Goal: Task Accomplishment & Management: Manage account settings

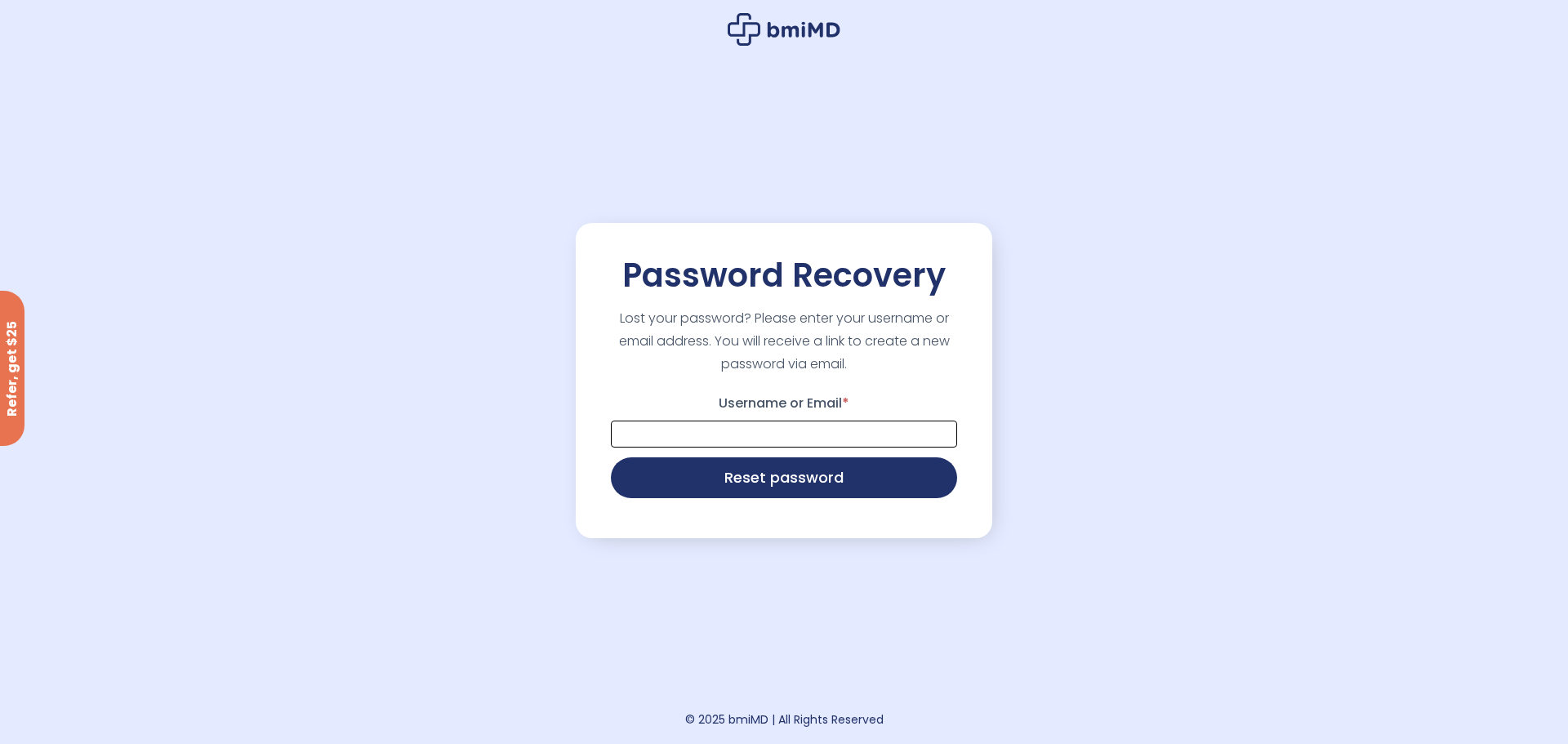
click at [732, 445] on input "Username or Email *" at bounding box center [783, 434] width 346 height 27
type input "**********"
click at [610, 456] on button "Reset password" at bounding box center [783, 475] width 346 height 40
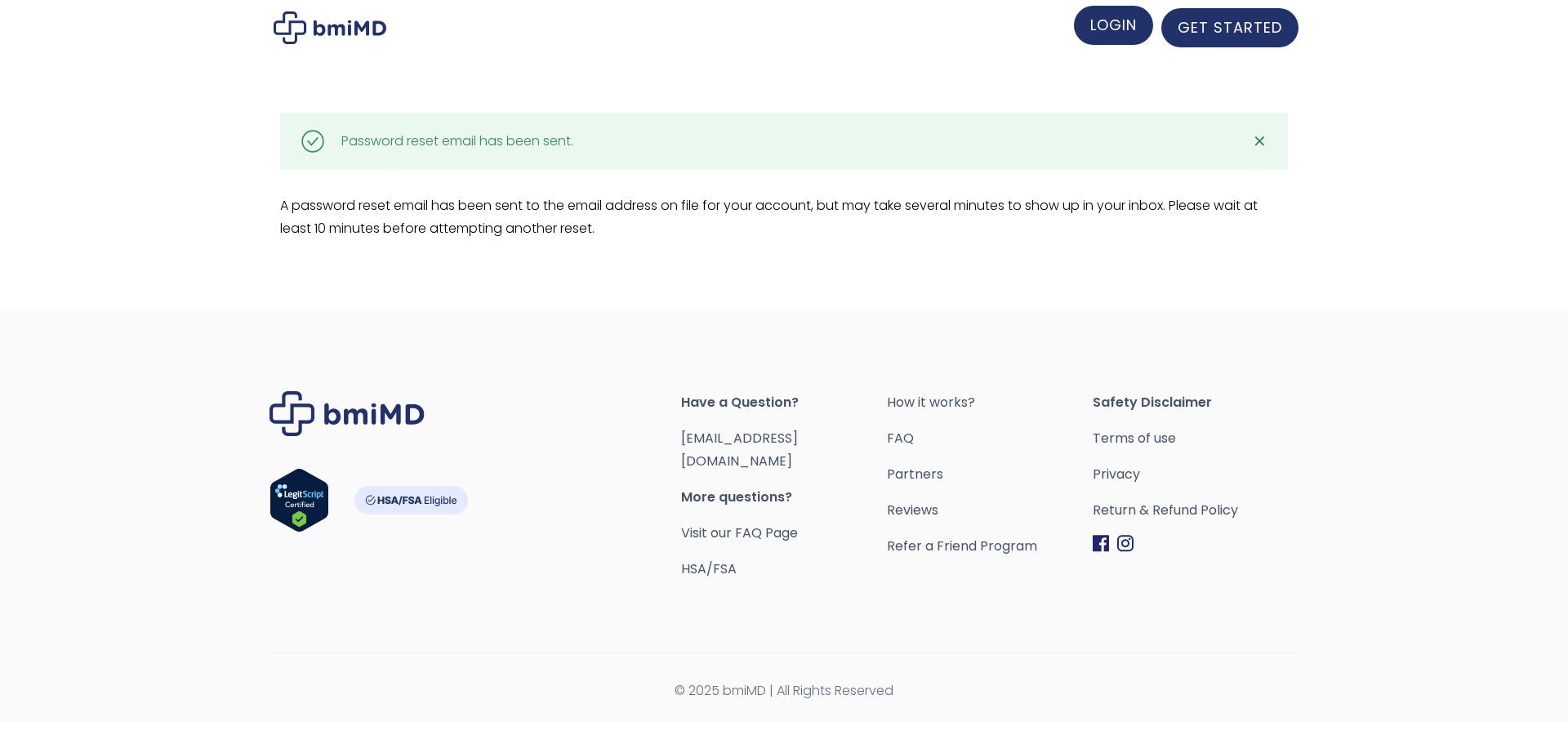
click at [1115, 31] on span "LOGIN" at bounding box center [1114, 25] width 47 height 21
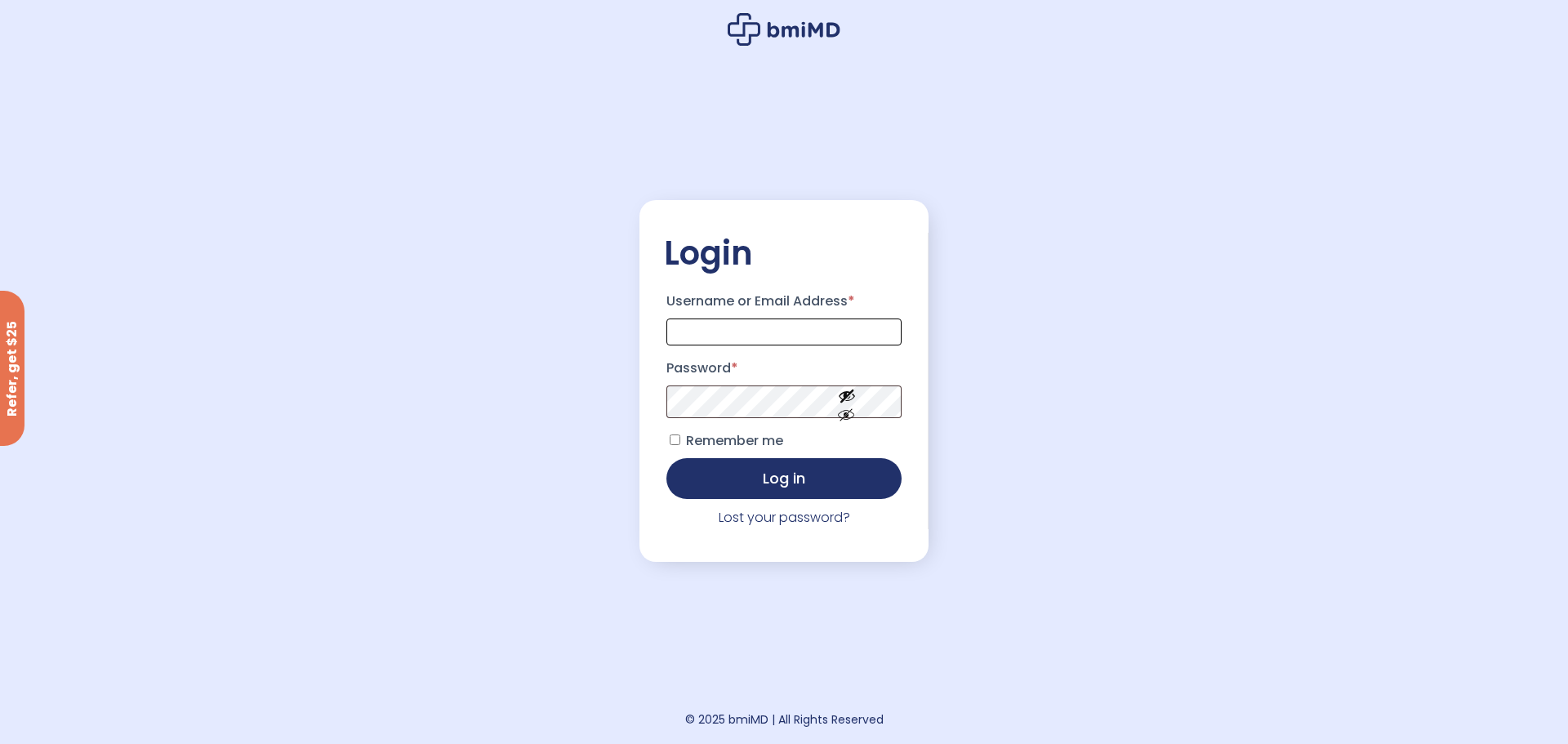
click at [714, 331] on input "Username or Email Address *" at bounding box center [784, 332] width 235 height 27
type input "**********"
click at [692, 480] on button "Log in" at bounding box center [784, 476] width 235 height 40
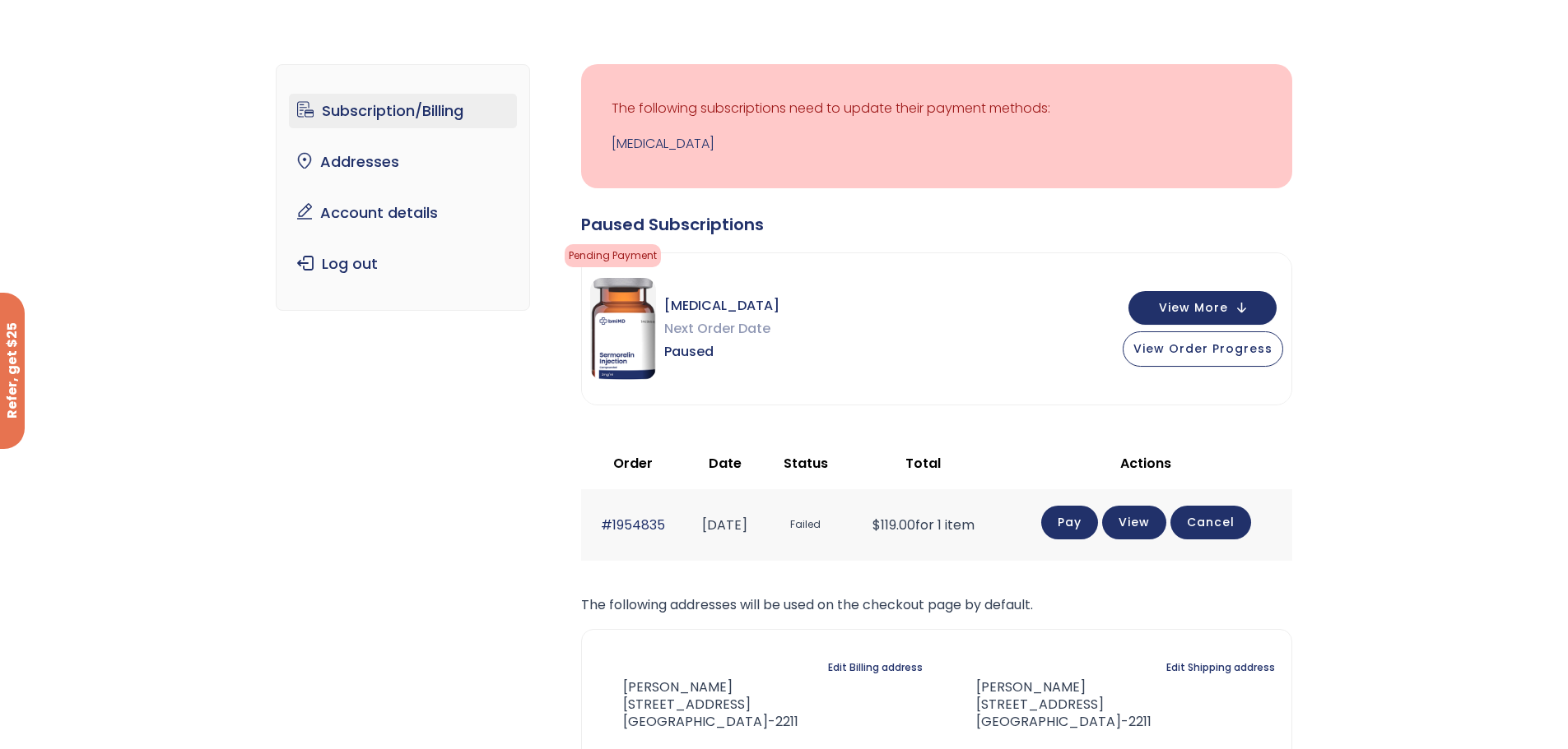
scroll to position [165, 0]
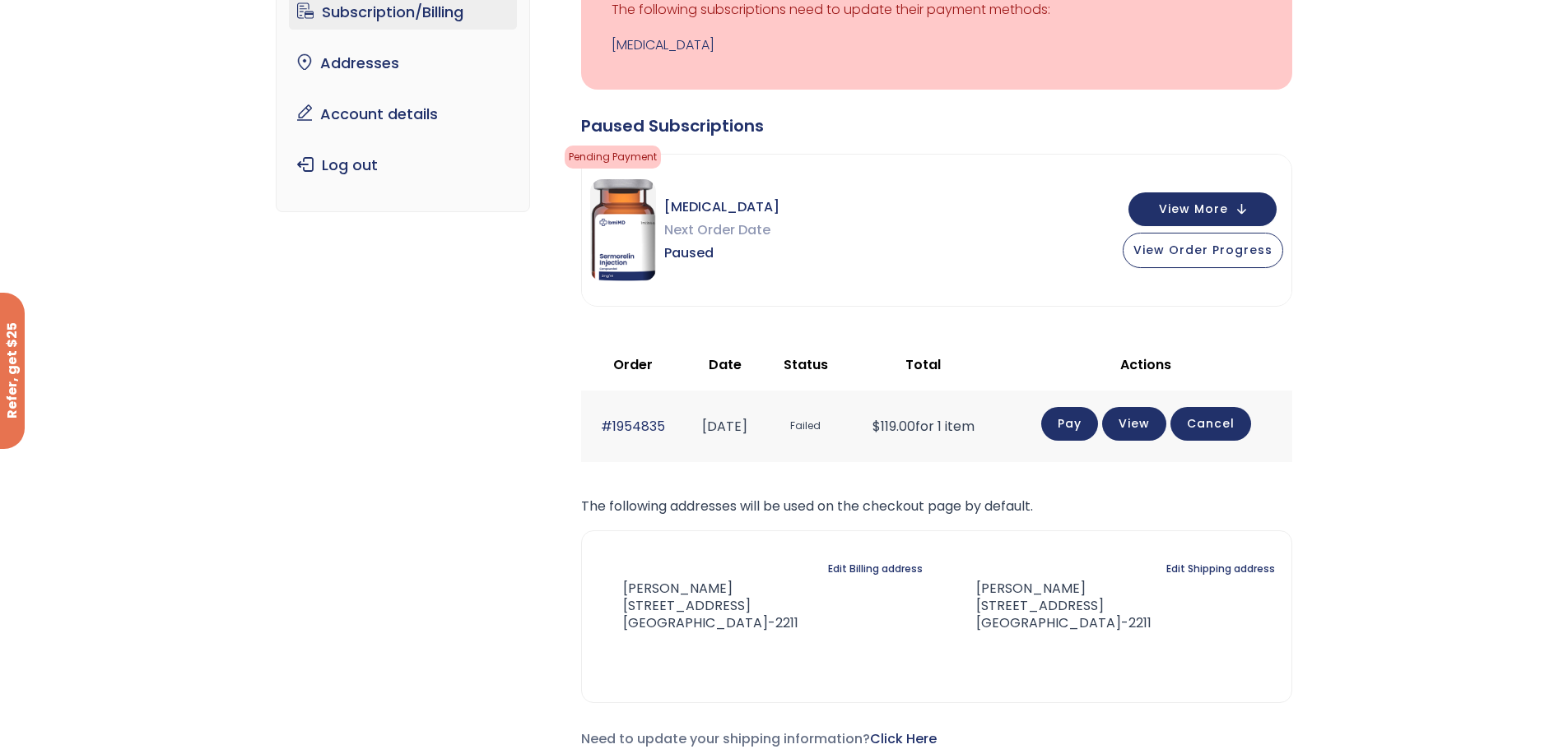
click at [1087, 427] on link "Pay" at bounding box center [1069, 424] width 57 height 34
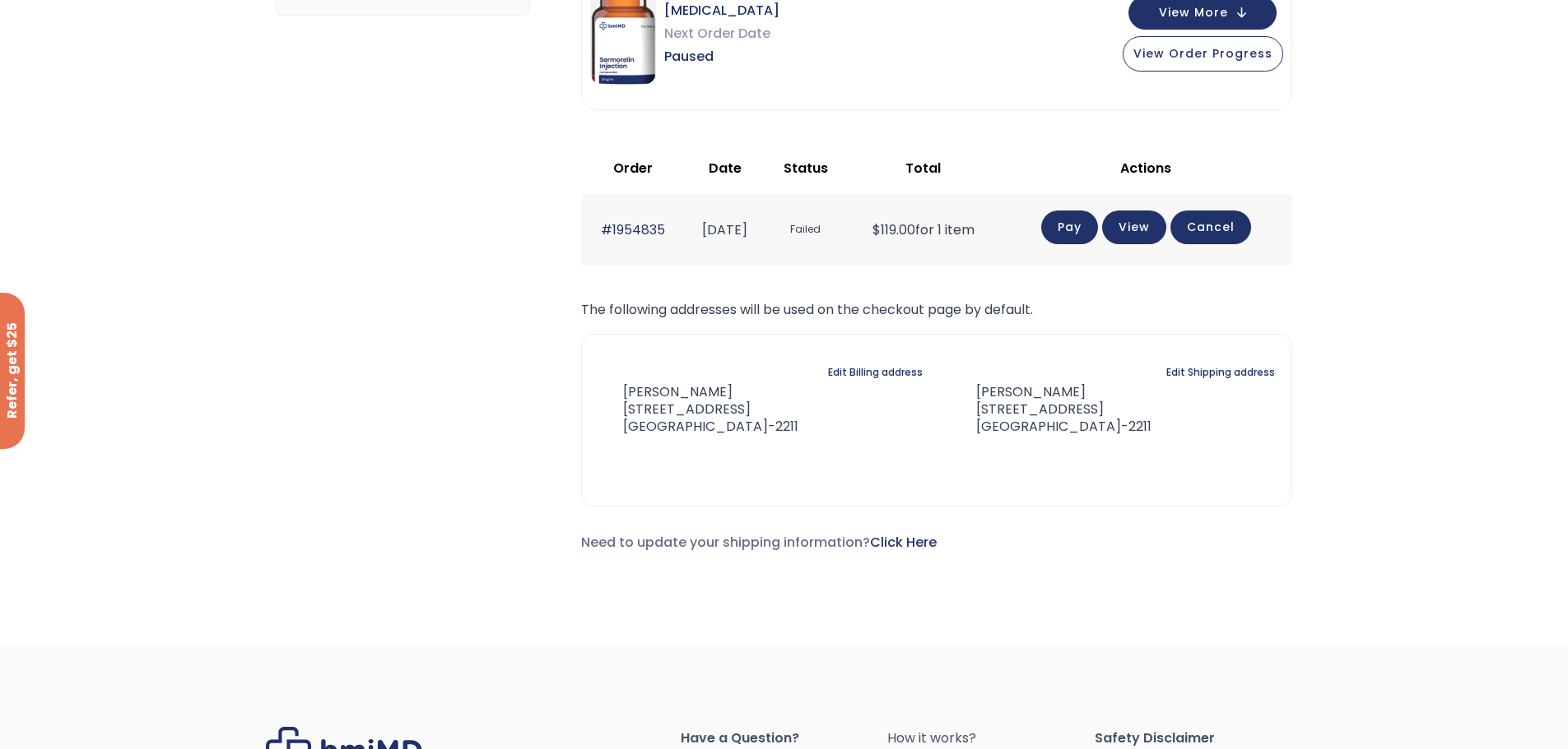
scroll to position [411, 0]
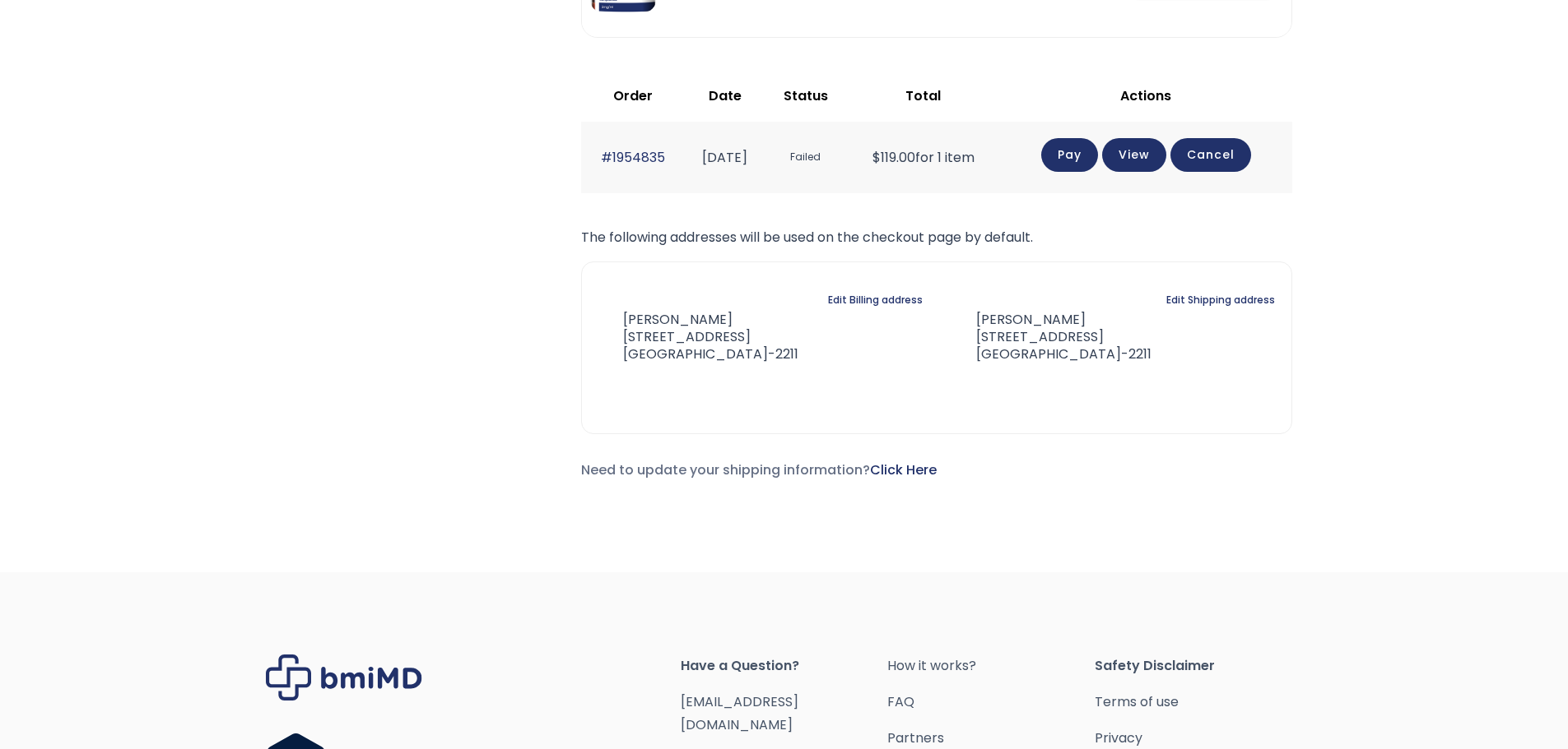
scroll to position [411, 0]
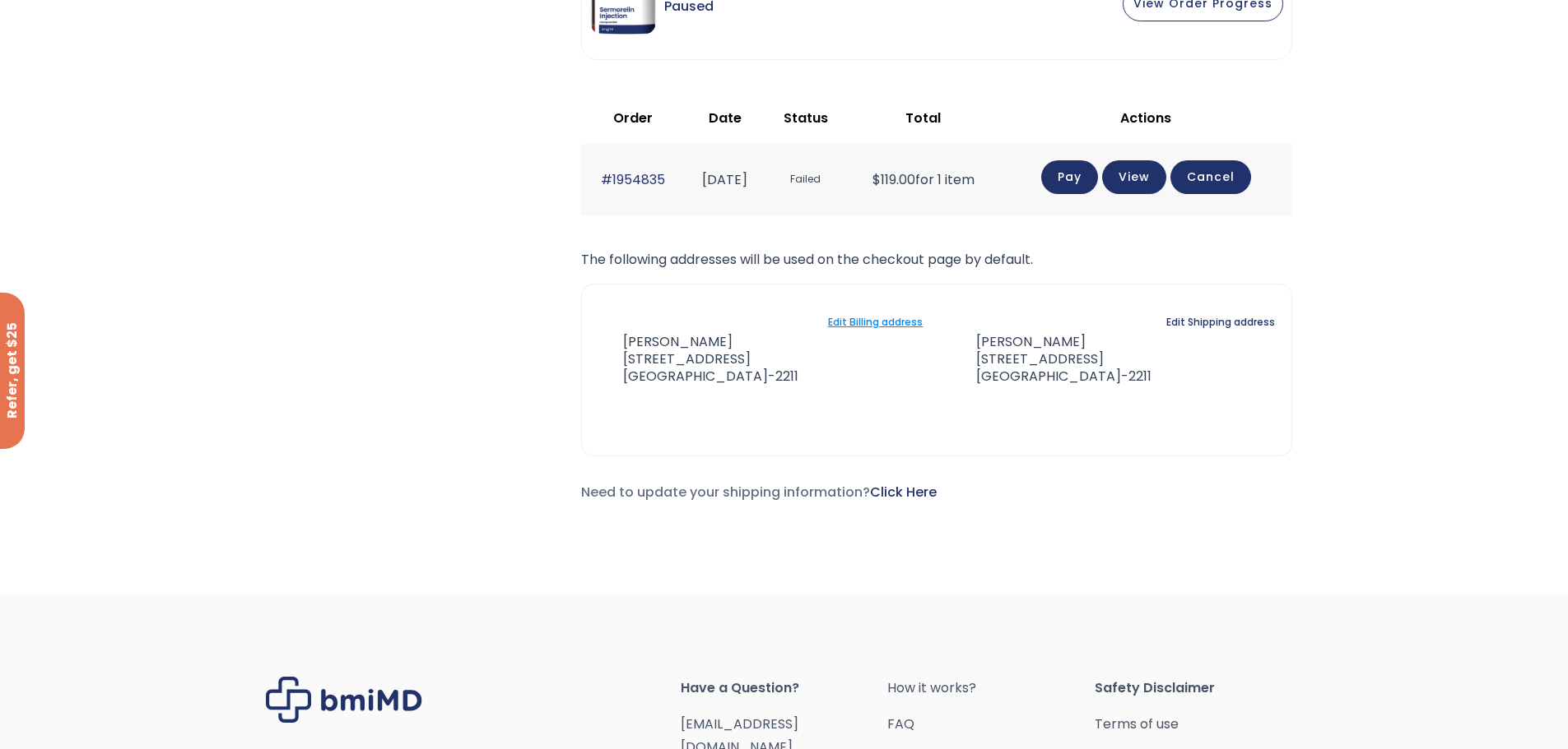
click at [877, 322] on link "Edit Billing address" at bounding box center [875, 322] width 95 height 23
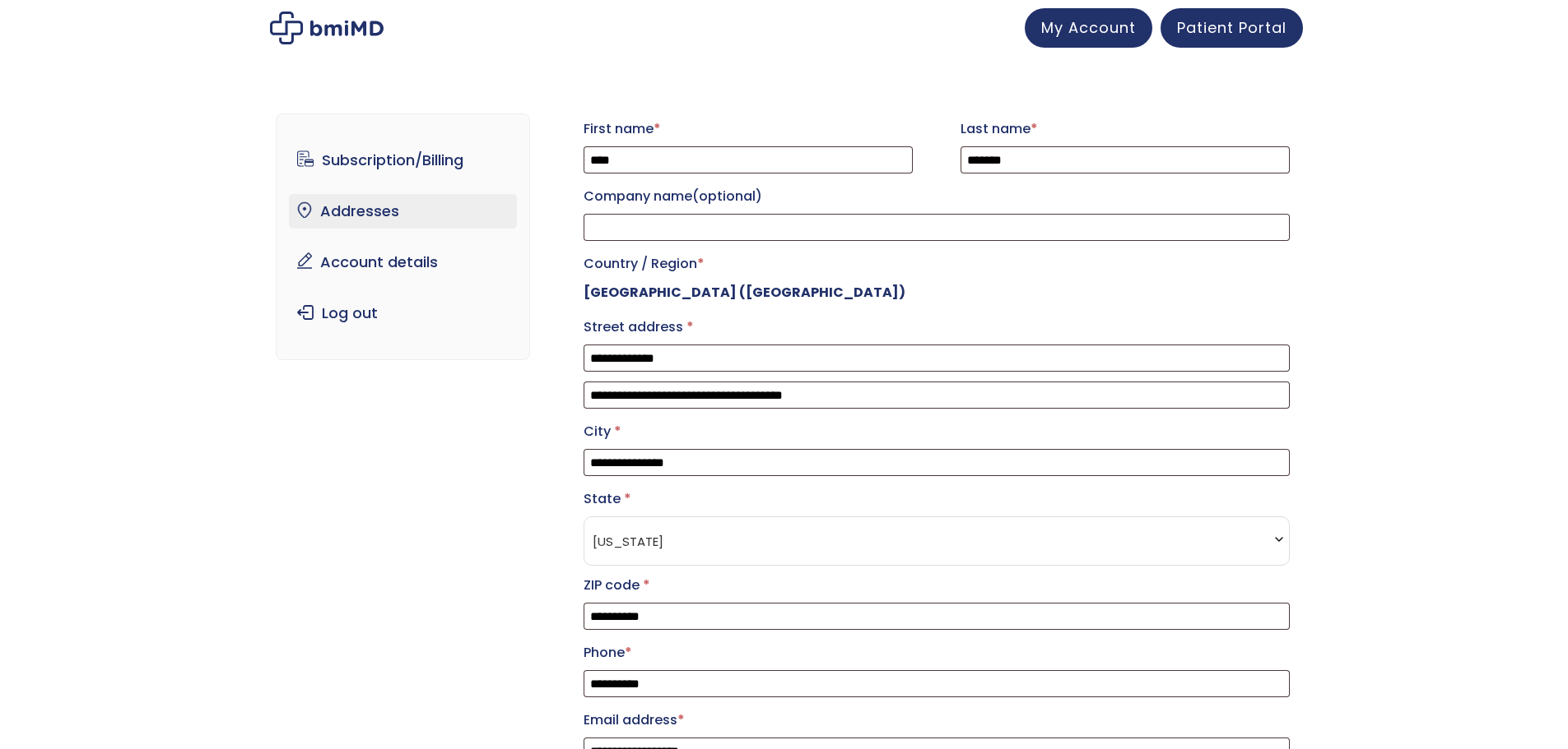
select select "**"
drag, startPoint x: 702, startPoint y: 367, endPoint x: 467, endPoint y: 362, distance: 235.1
click at [467, 362] on div "**********" at bounding box center [784, 478] width 1016 height 794
type input "**********"
click at [704, 630] on input "**********" at bounding box center [937, 616] width 706 height 27
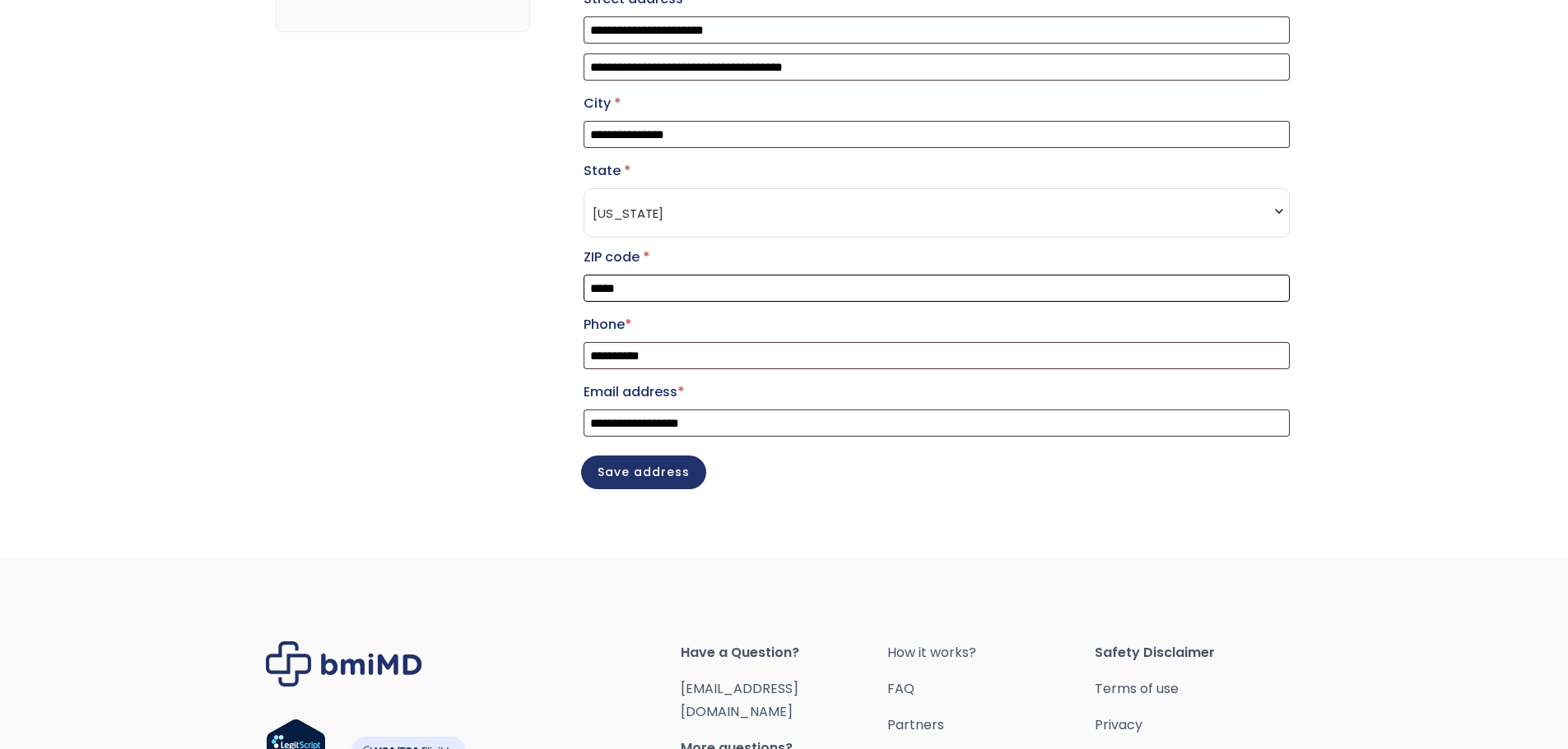
scroll to position [329, 0]
type input "*****"
click at [628, 487] on button "Save address" at bounding box center [643, 470] width 125 height 34
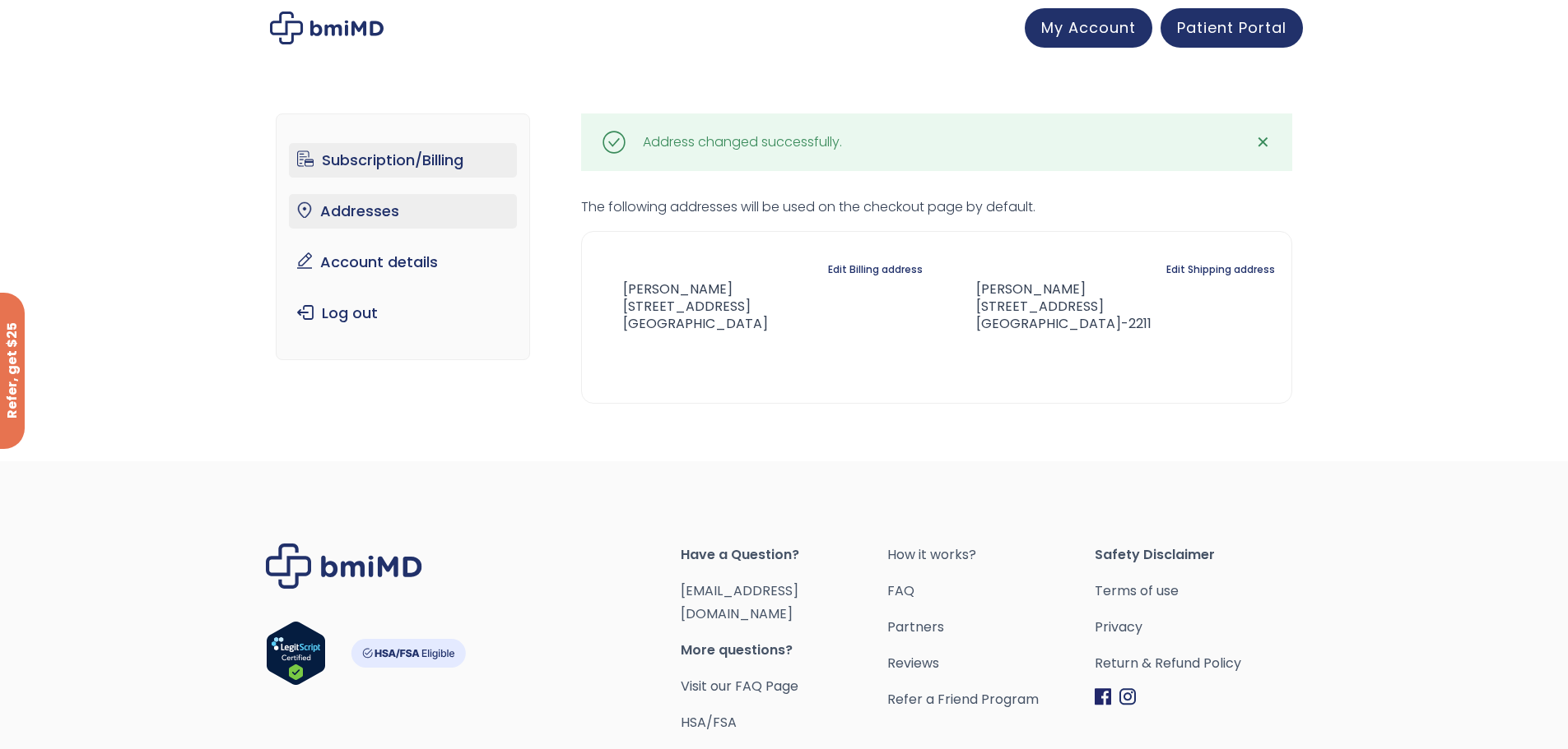
click at [402, 167] on link "Subscription/Billing" at bounding box center [402, 160] width 228 height 35
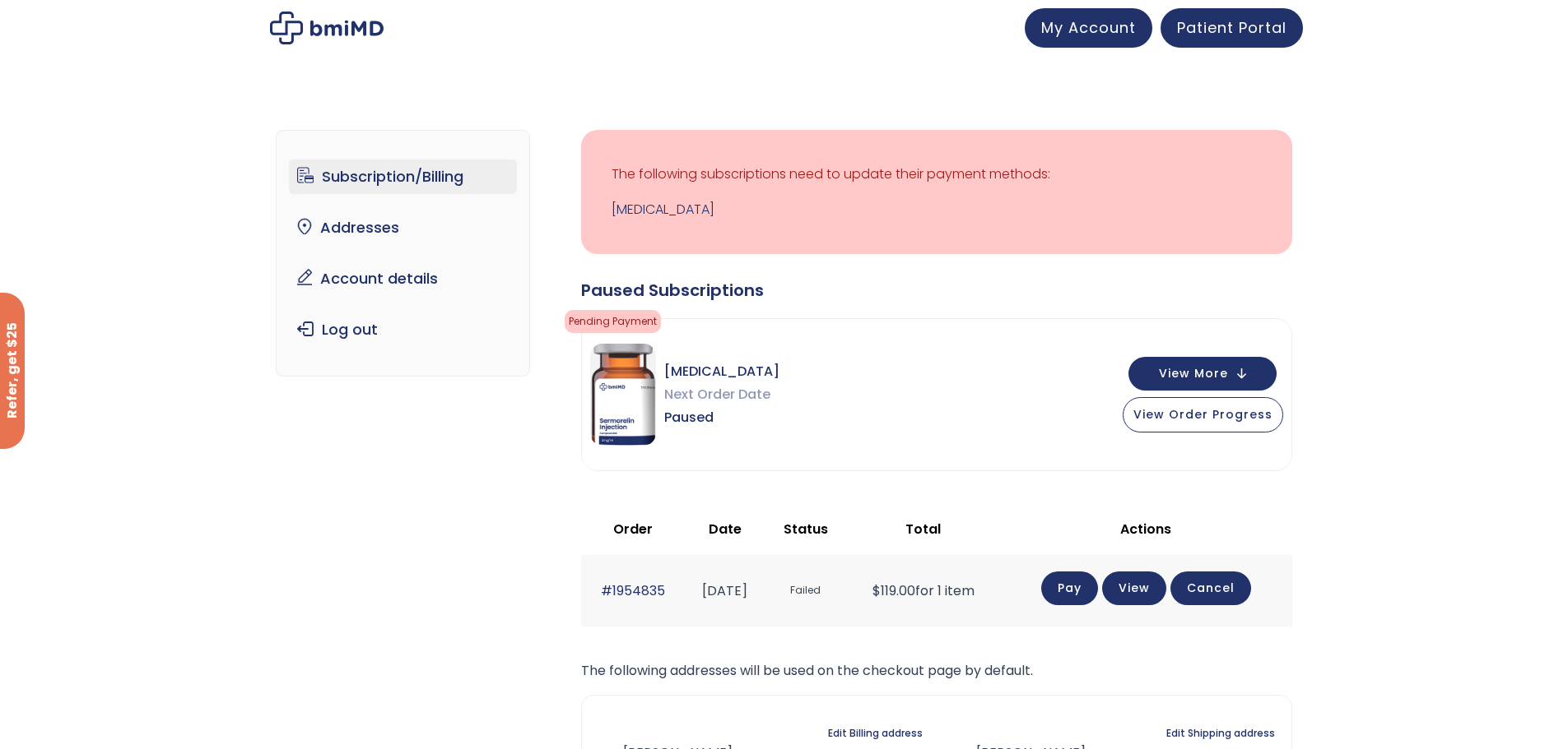
click at [1085, 597] on link "Pay" at bounding box center [1069, 588] width 57 height 34
click at [400, 281] on link "Account details" at bounding box center [402, 279] width 228 height 35
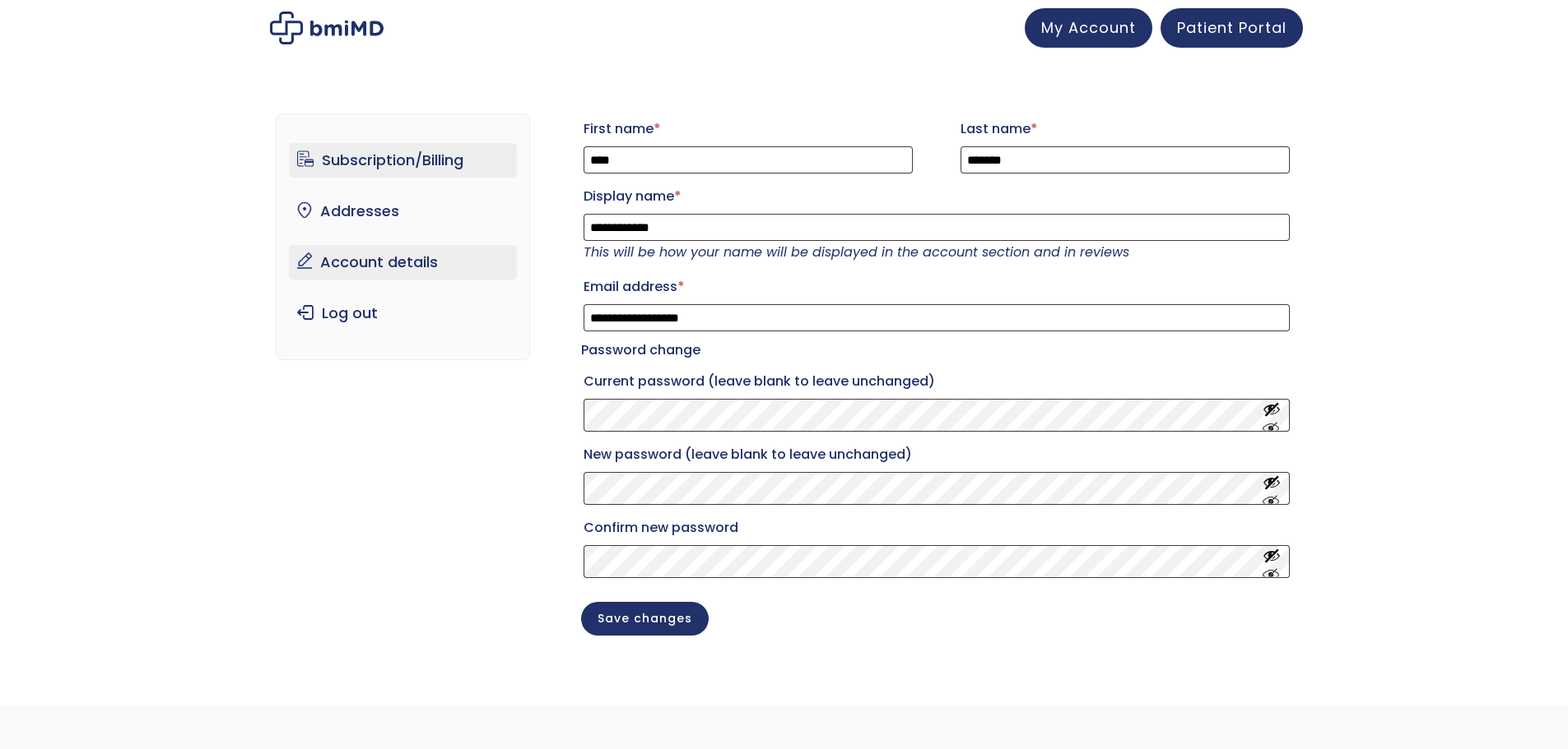
click at [439, 157] on link "Subscription/Billing" at bounding box center [402, 160] width 228 height 35
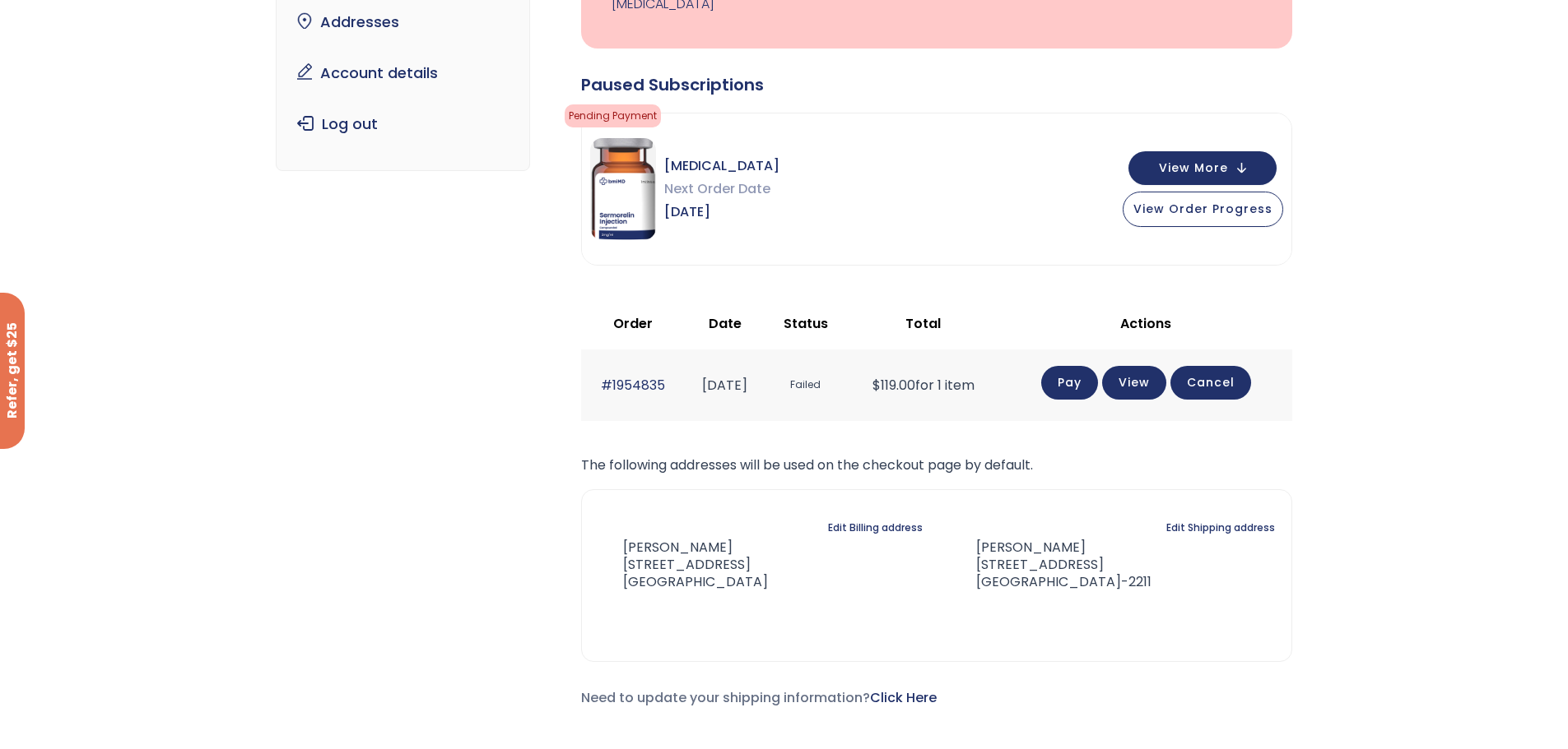
scroll to position [157, 0]
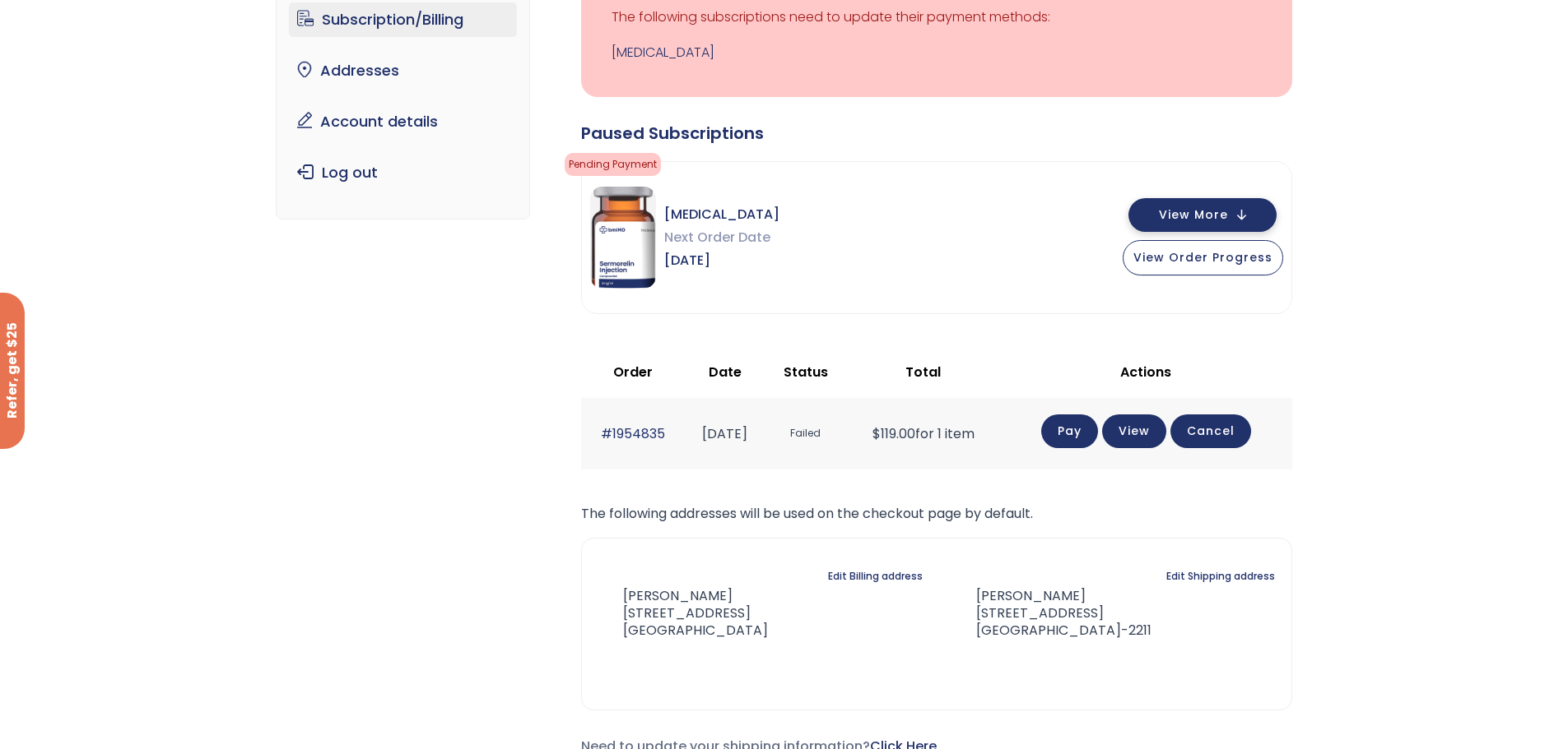
click at [1158, 207] on button "View More" at bounding box center [1202, 216] width 149 height 34
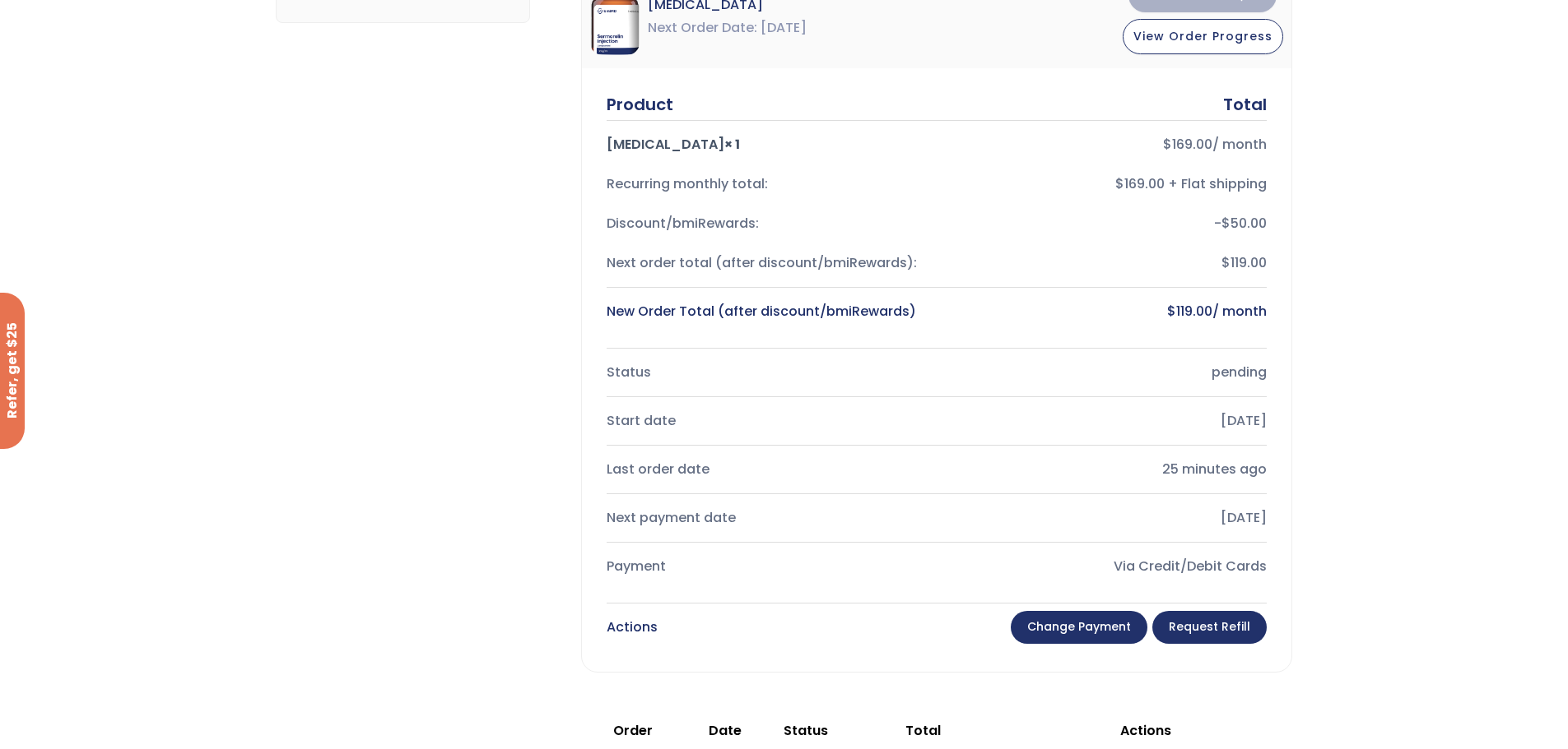
scroll to position [404, 0]
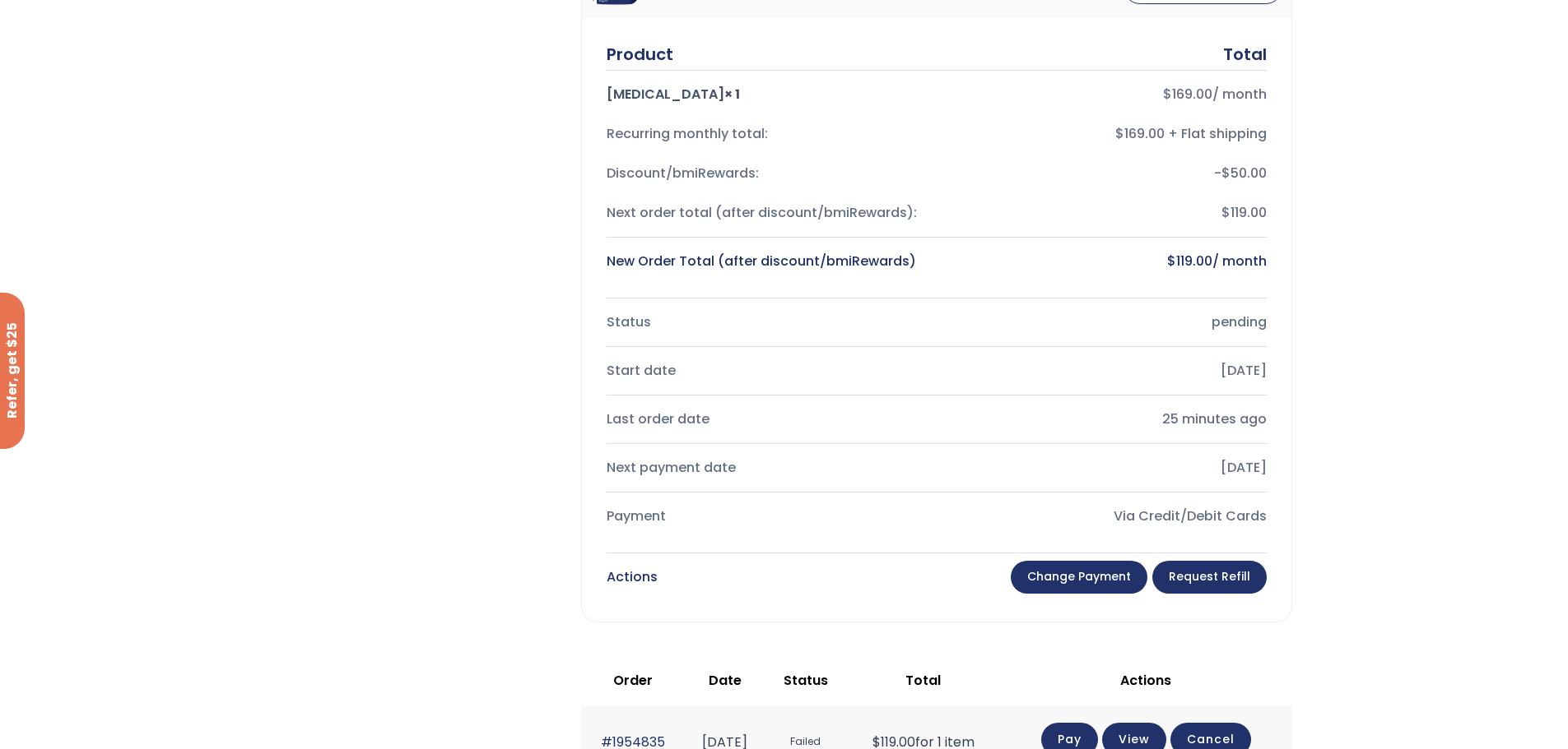
click at [1029, 578] on link "Change payment" at bounding box center [1079, 577] width 136 height 33
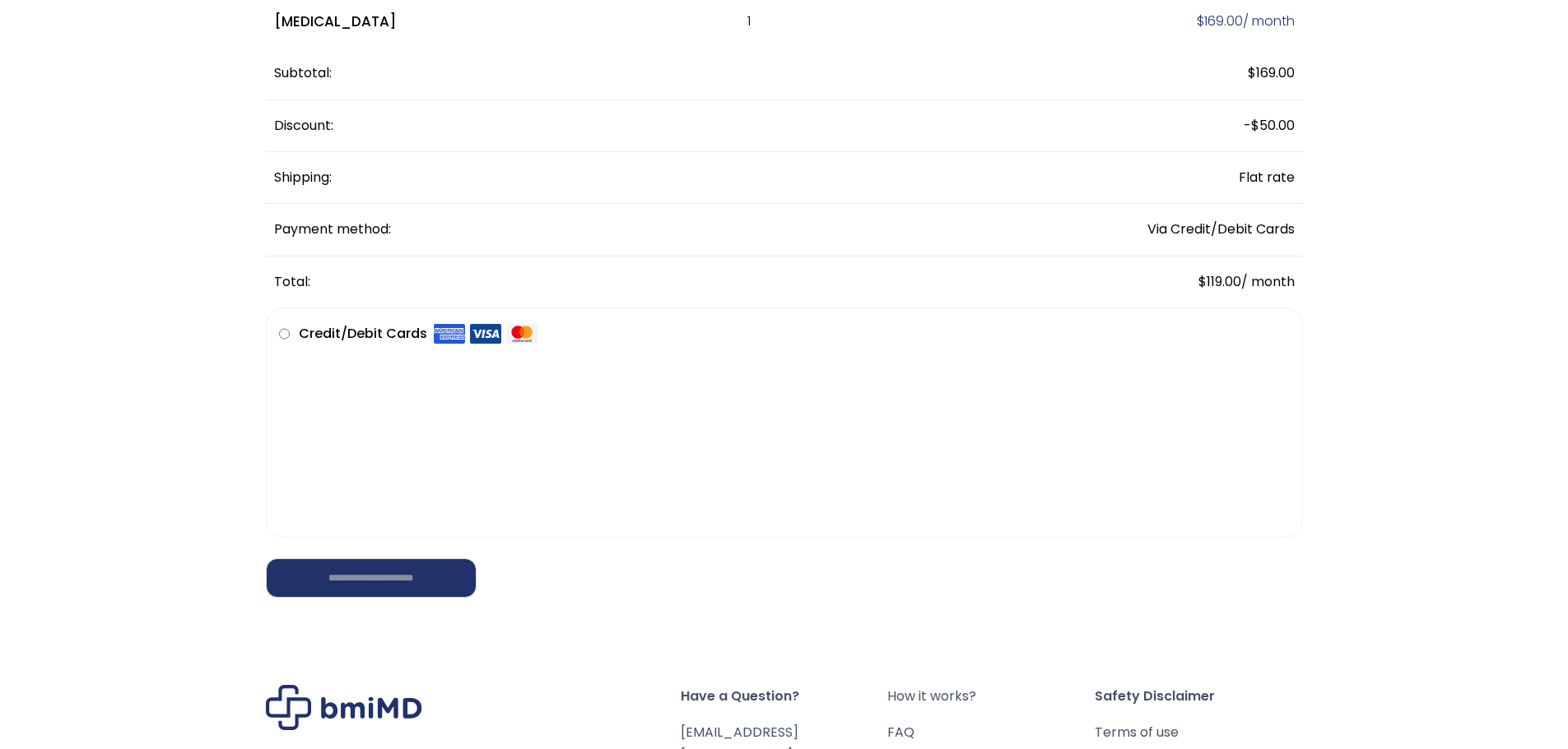
scroll to position [247, 0]
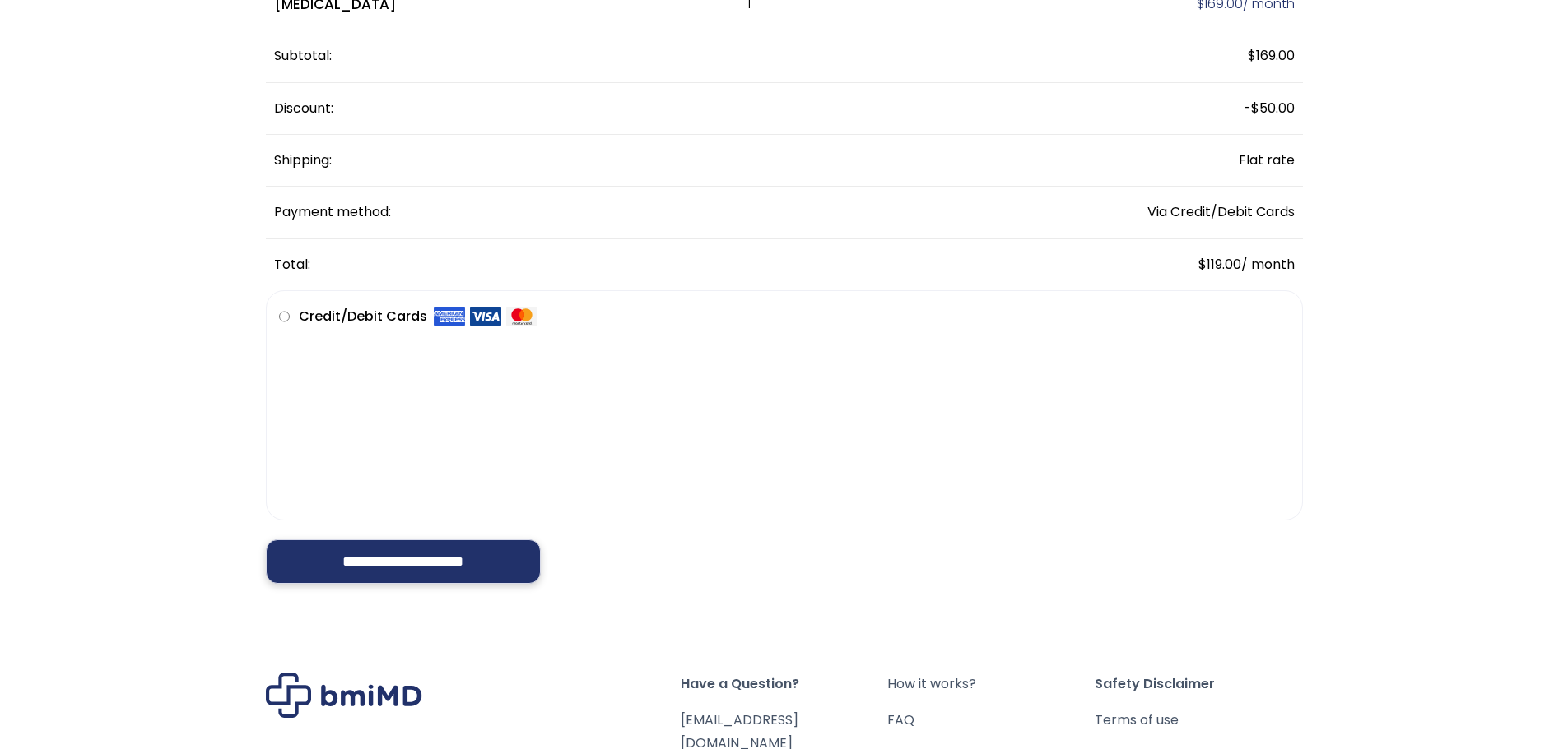
click at [342, 571] on input "**********" at bounding box center [403, 561] width 275 height 44
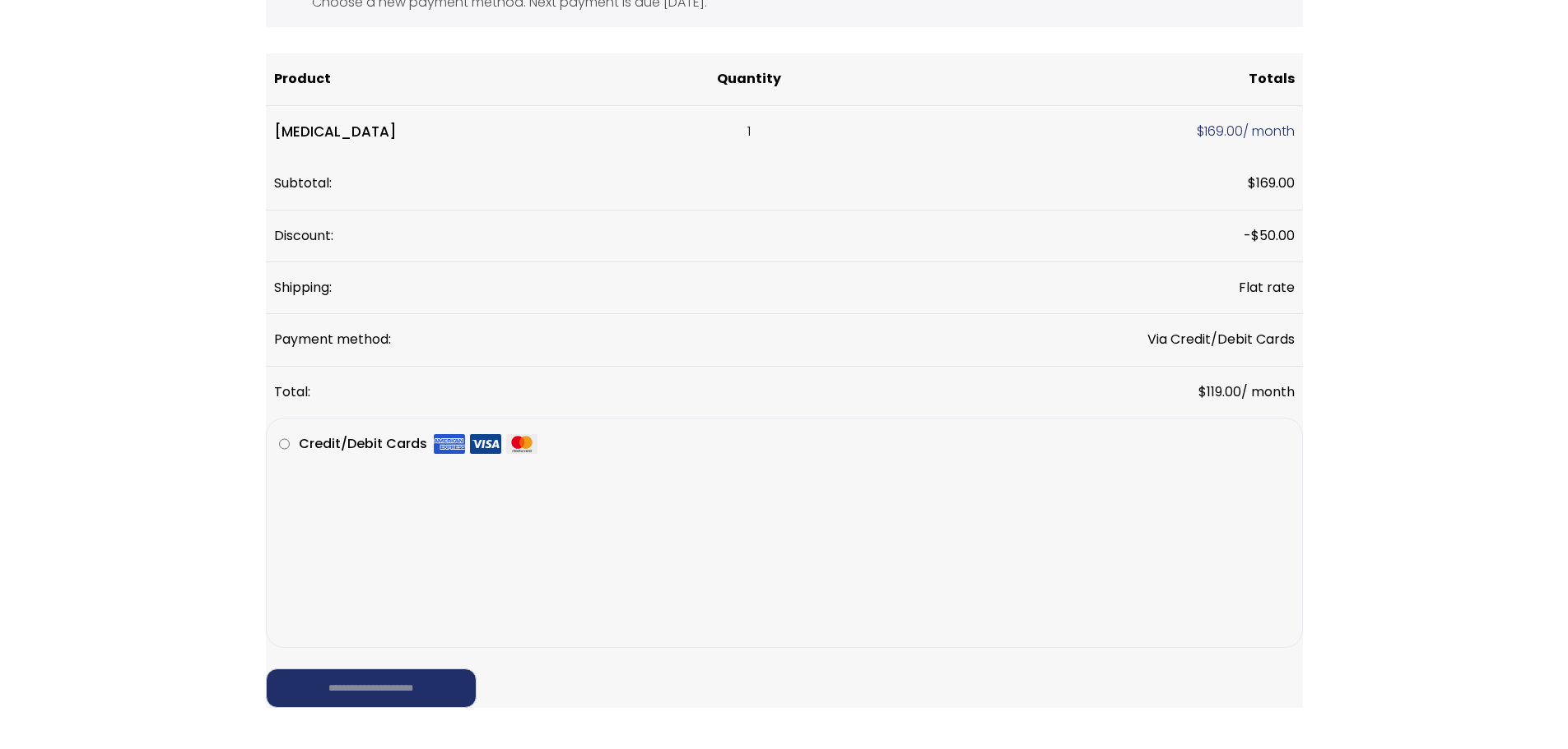
scroll to position [0, 0]
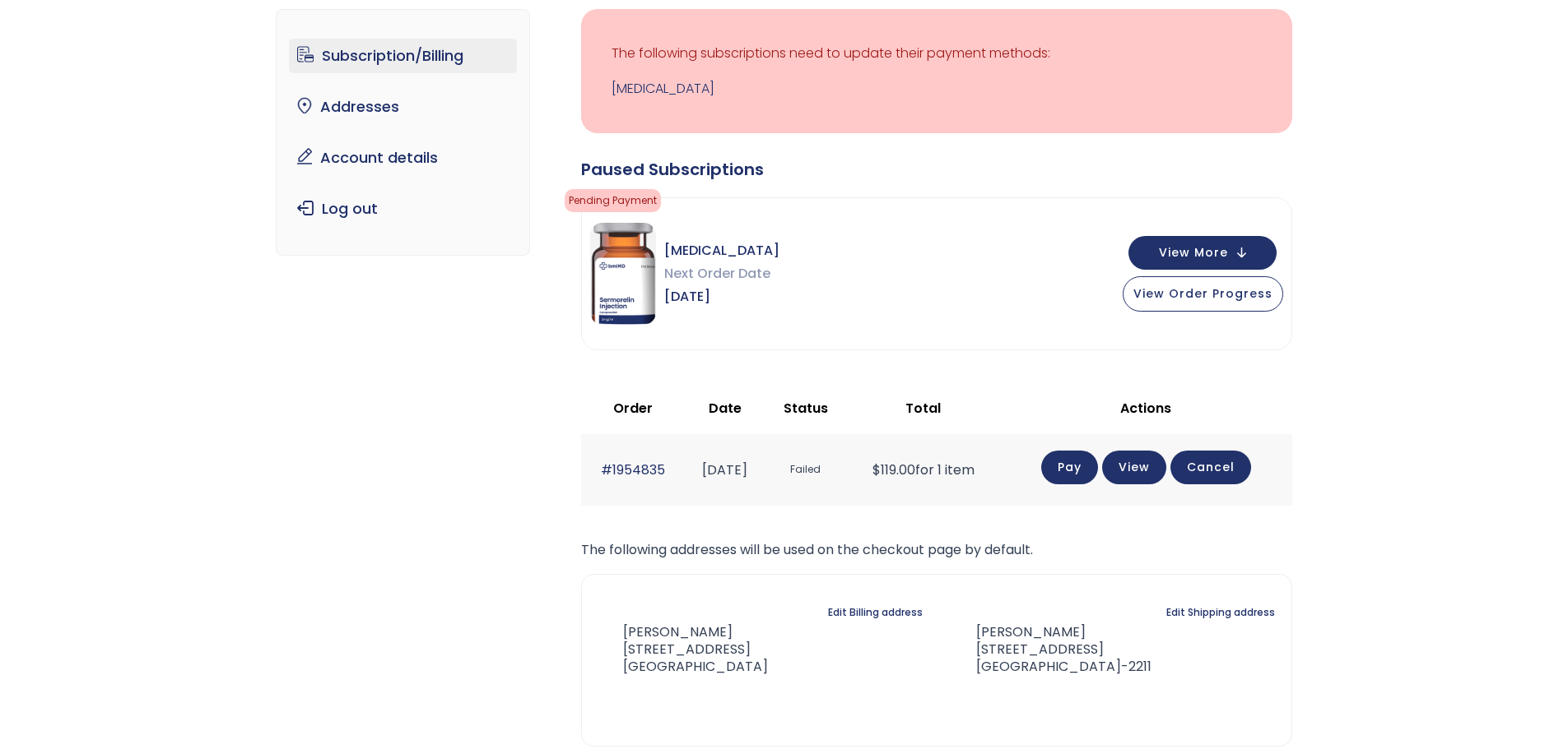
scroll to position [165, 0]
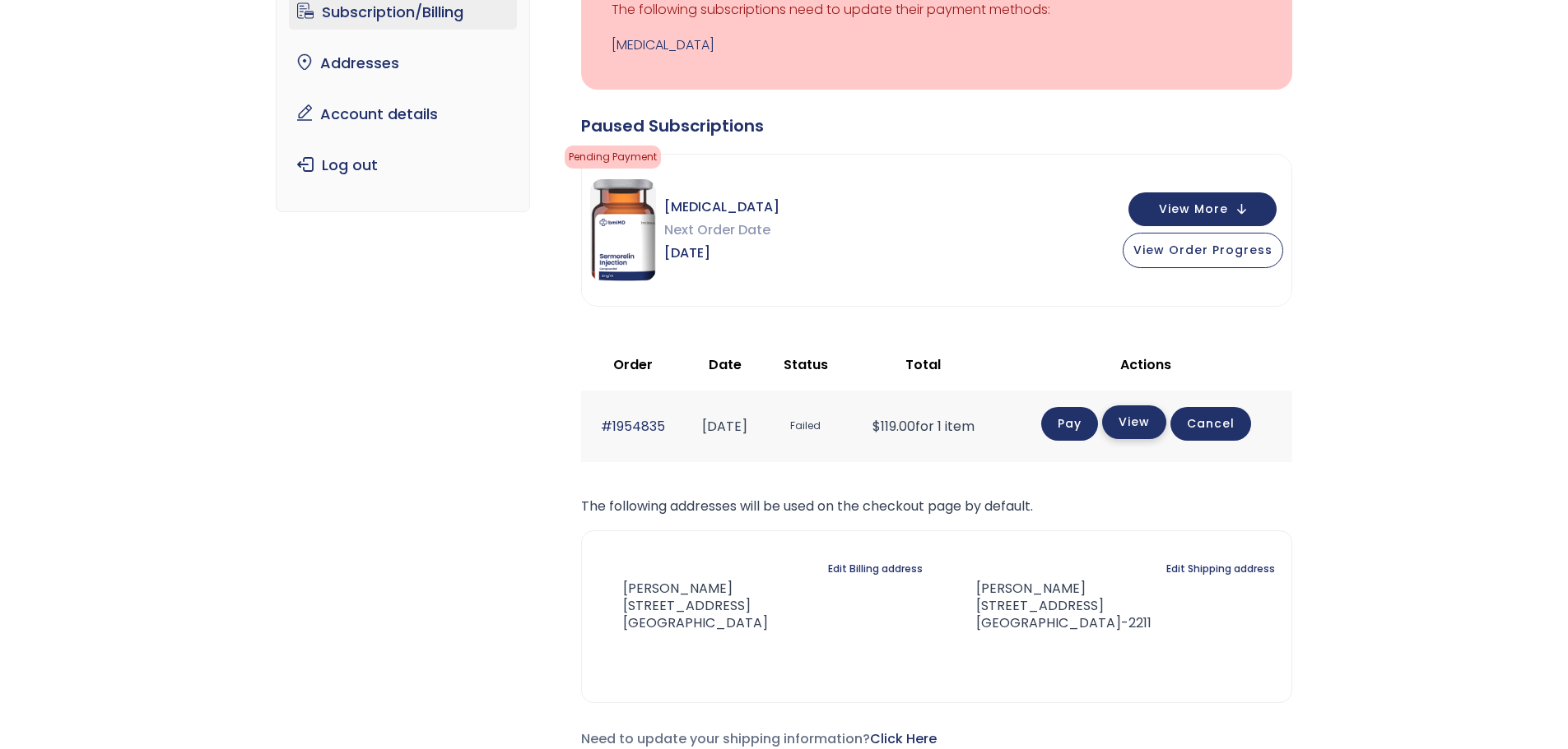
click at [1157, 419] on link "View" at bounding box center [1134, 423] width 64 height 34
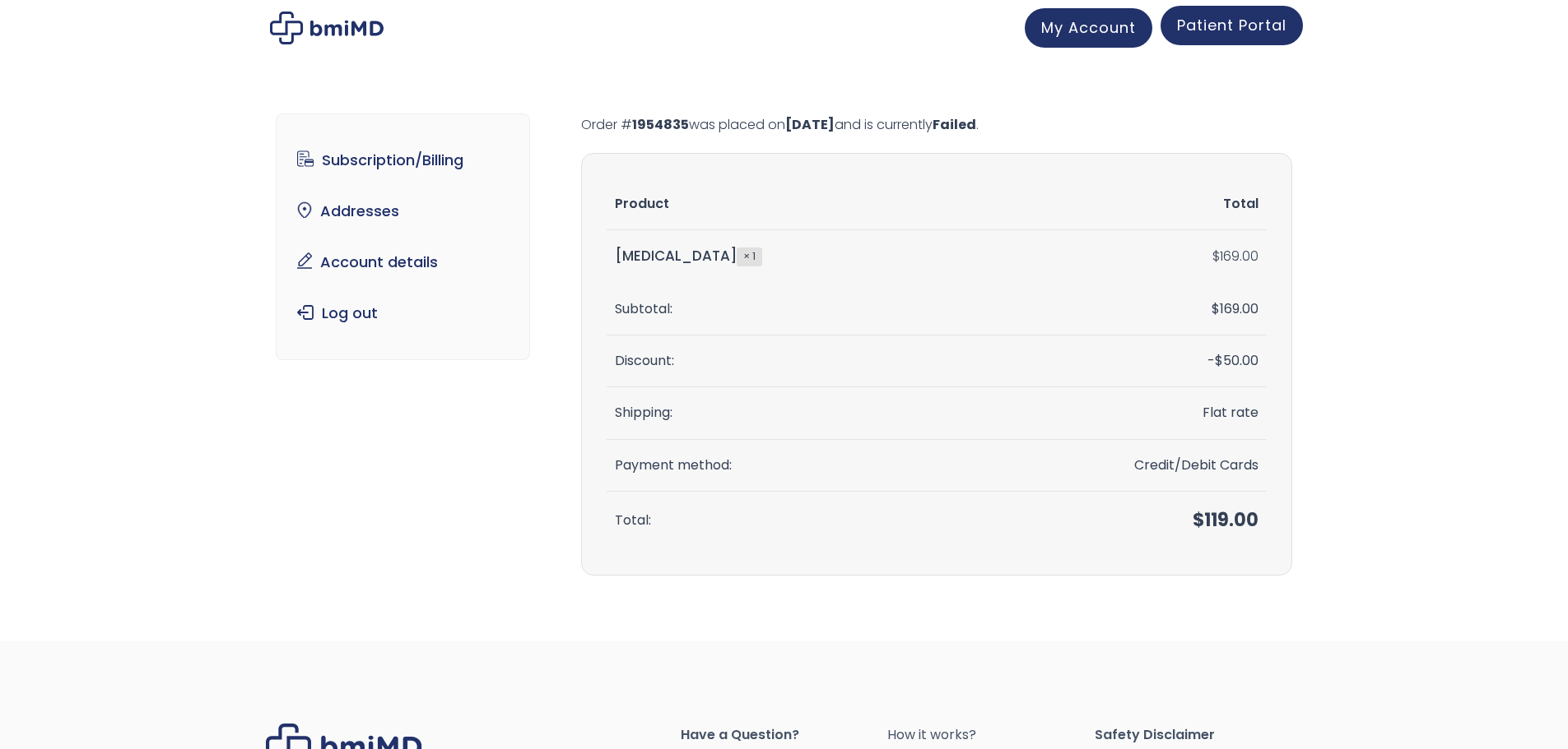
click at [1201, 14] on link "Patient Portal" at bounding box center [1231, 26] width 142 height 40
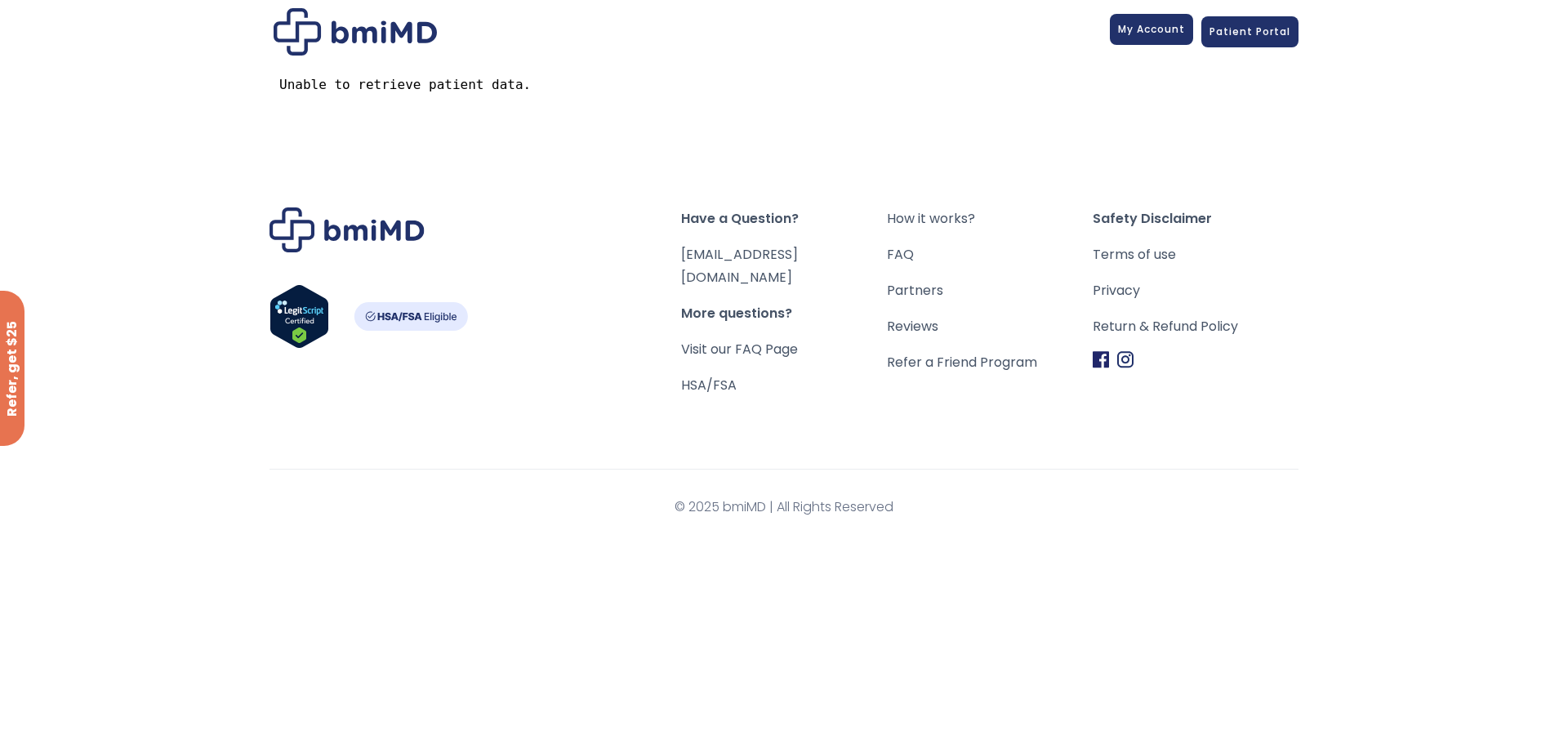
drag, startPoint x: 1135, startPoint y: 28, endPoint x: 1130, endPoint y: 38, distance: 11.2
click at [1135, 29] on span "My Account" at bounding box center [1150, 28] width 67 height 14
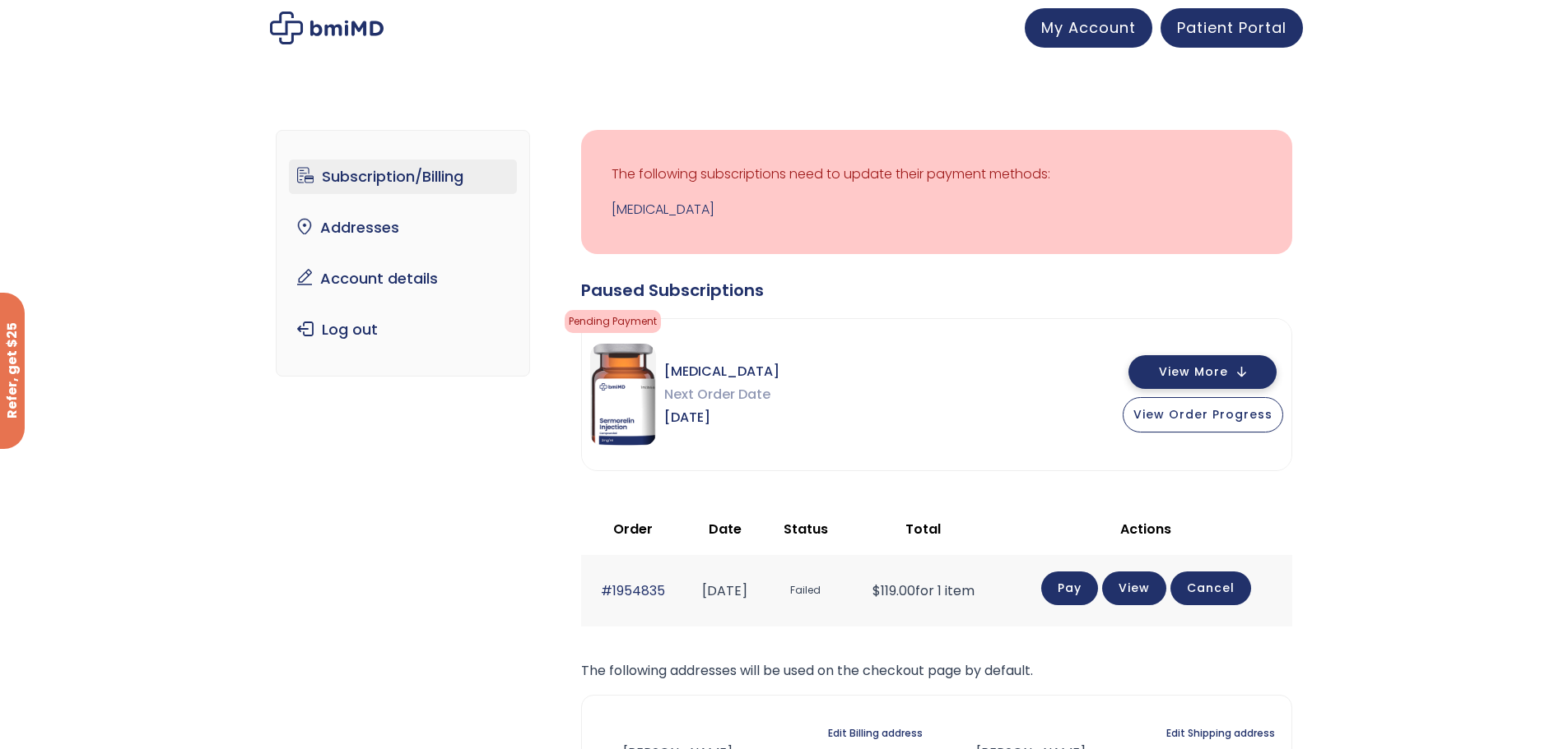
click at [1183, 371] on span "View More" at bounding box center [1192, 372] width 69 height 10
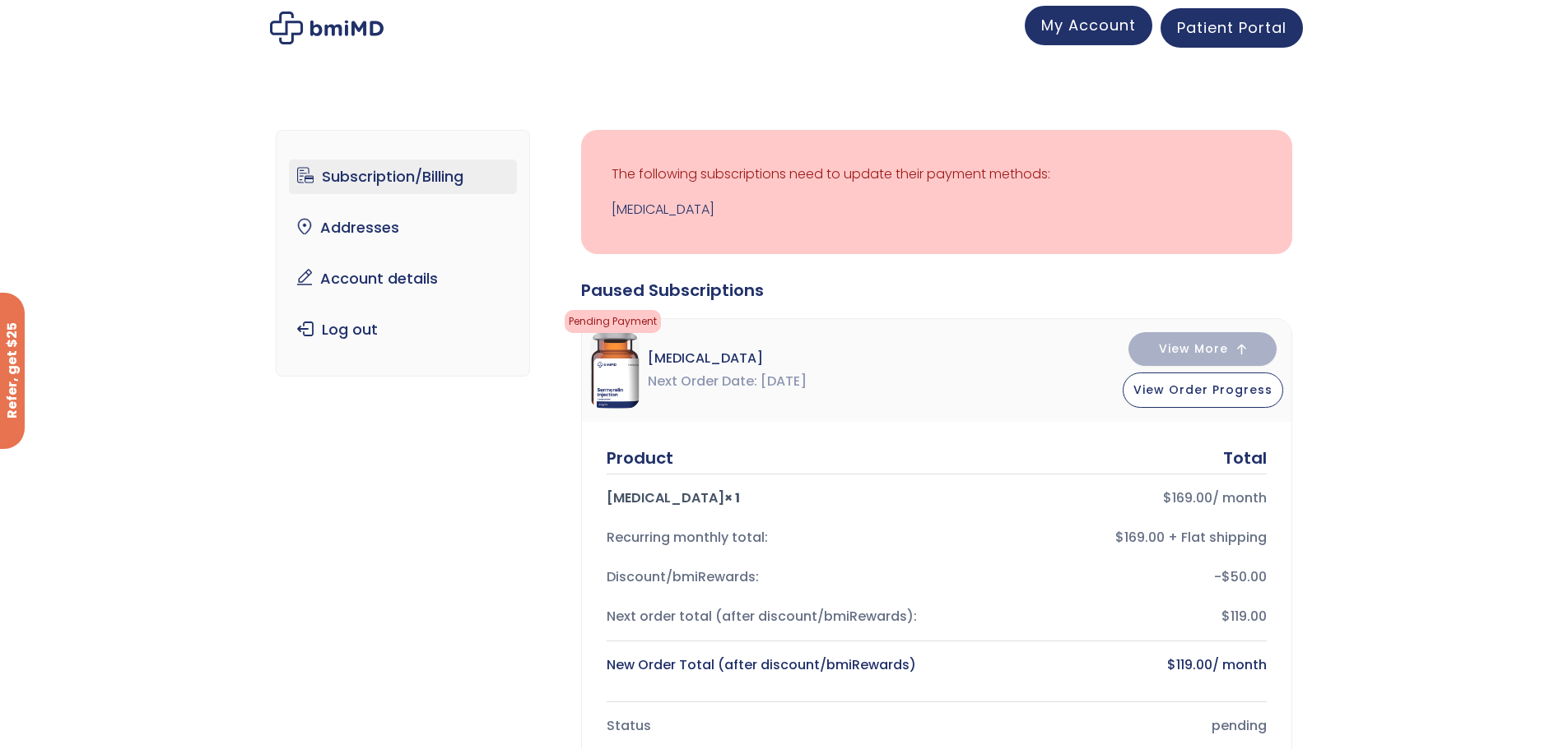
click at [1045, 26] on span "My Account" at bounding box center [1088, 26] width 95 height 21
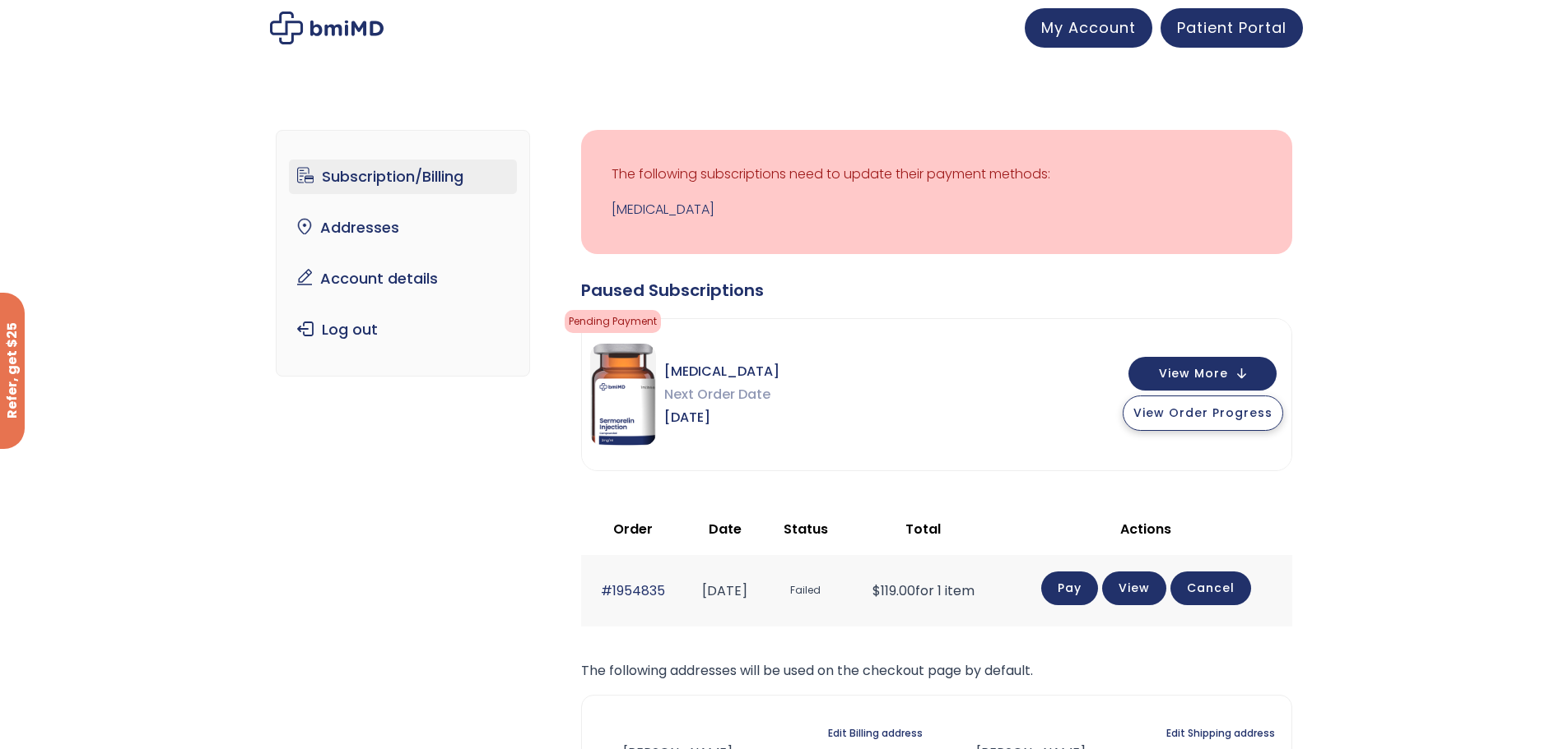
click at [1182, 409] on span "View Order Progress" at bounding box center [1202, 412] width 139 height 16
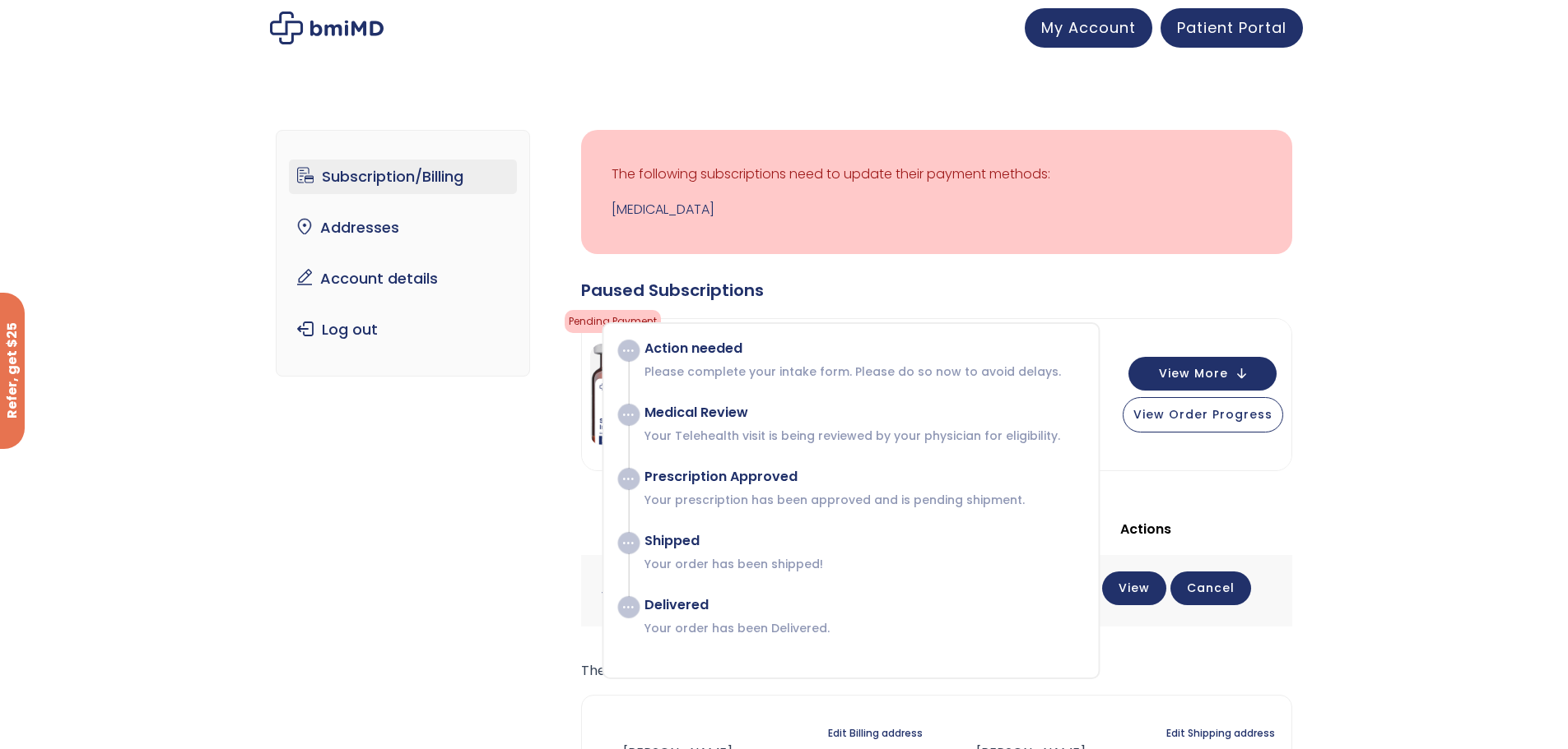
click at [758, 367] on p "Please complete your intake form. Please do so now to avoid delays." at bounding box center [863, 371] width 437 height 16
click at [1220, 364] on button "View More" at bounding box center [1202, 373] width 149 height 34
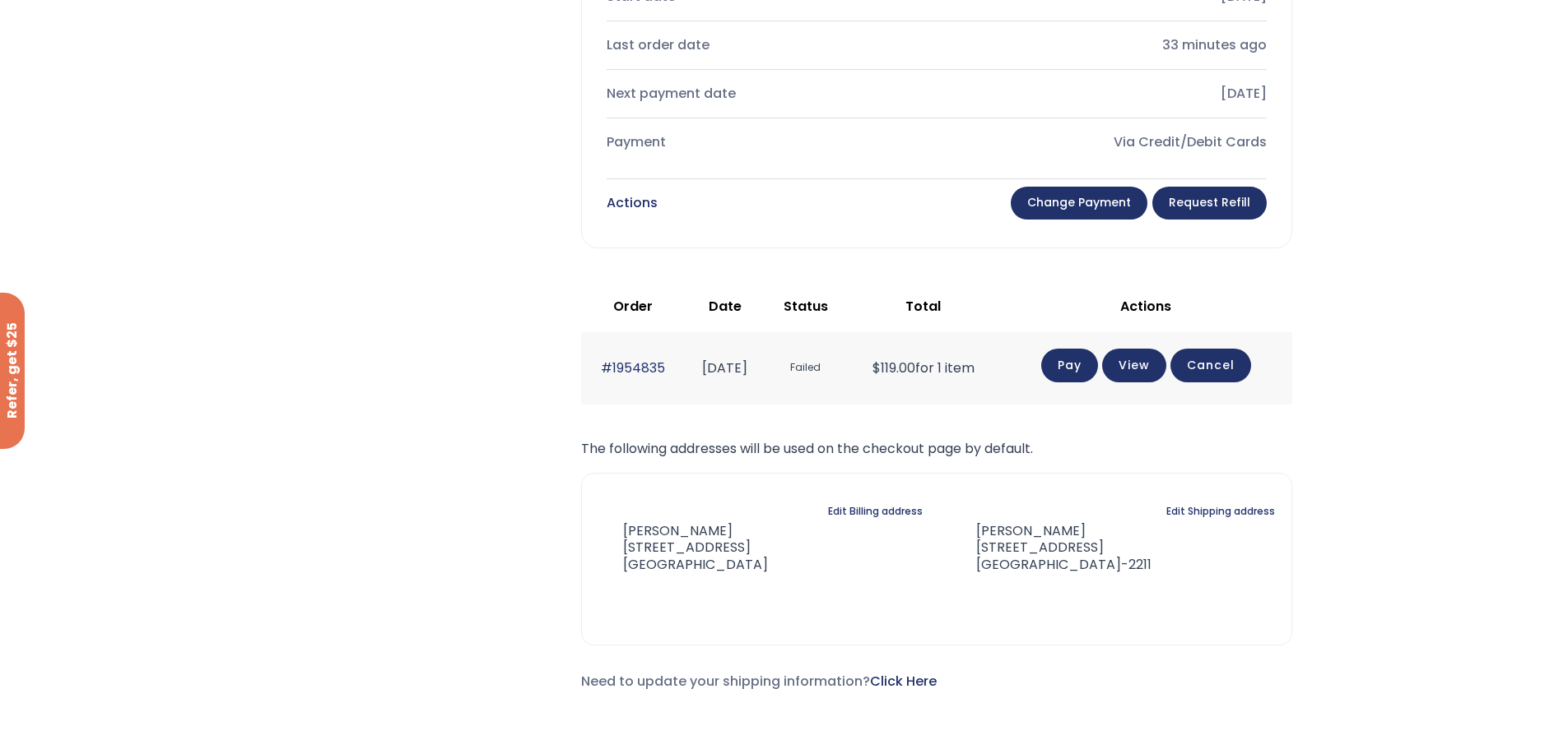
scroll to position [823, 0]
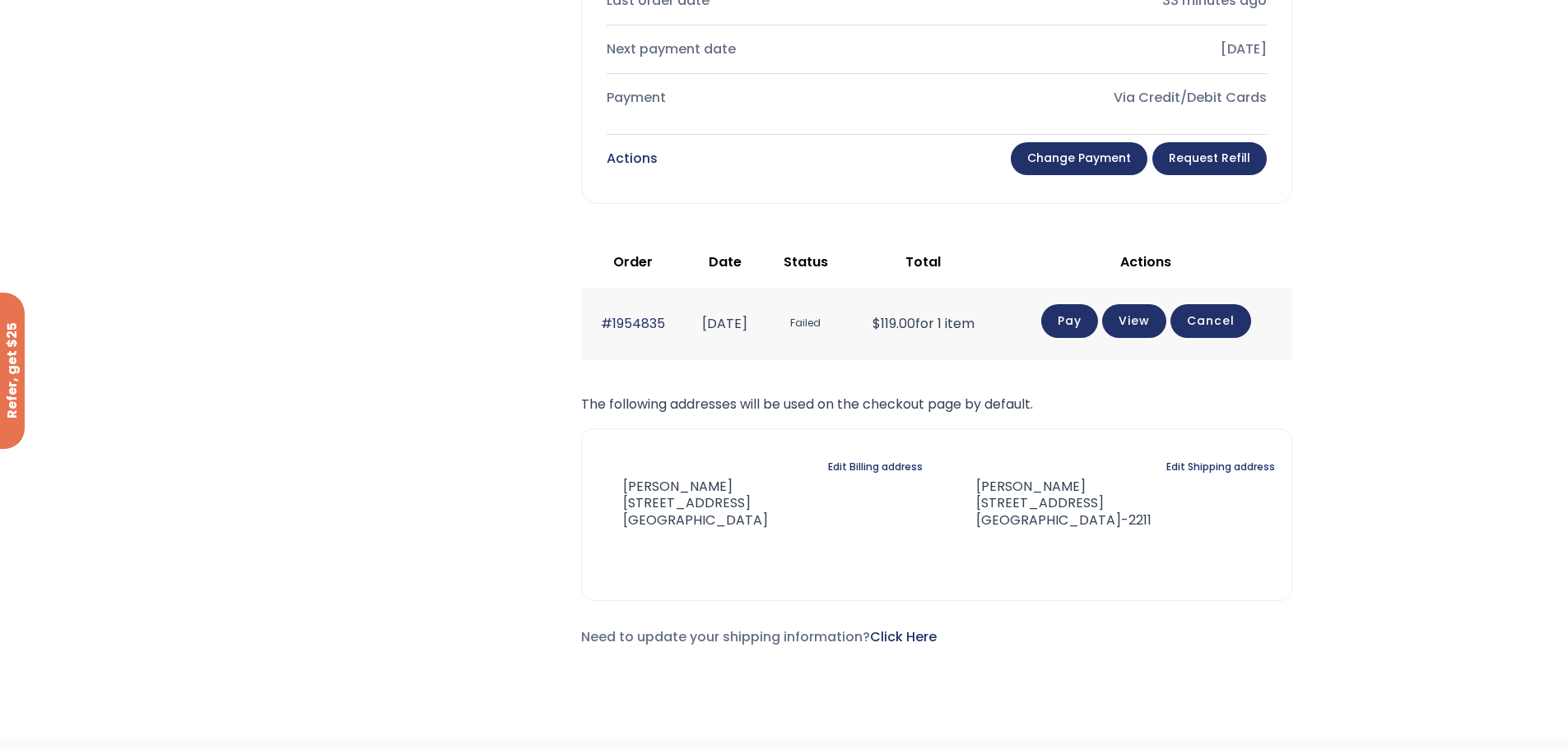
click at [1234, 319] on link "Cancel" at bounding box center [1210, 322] width 80 height 34
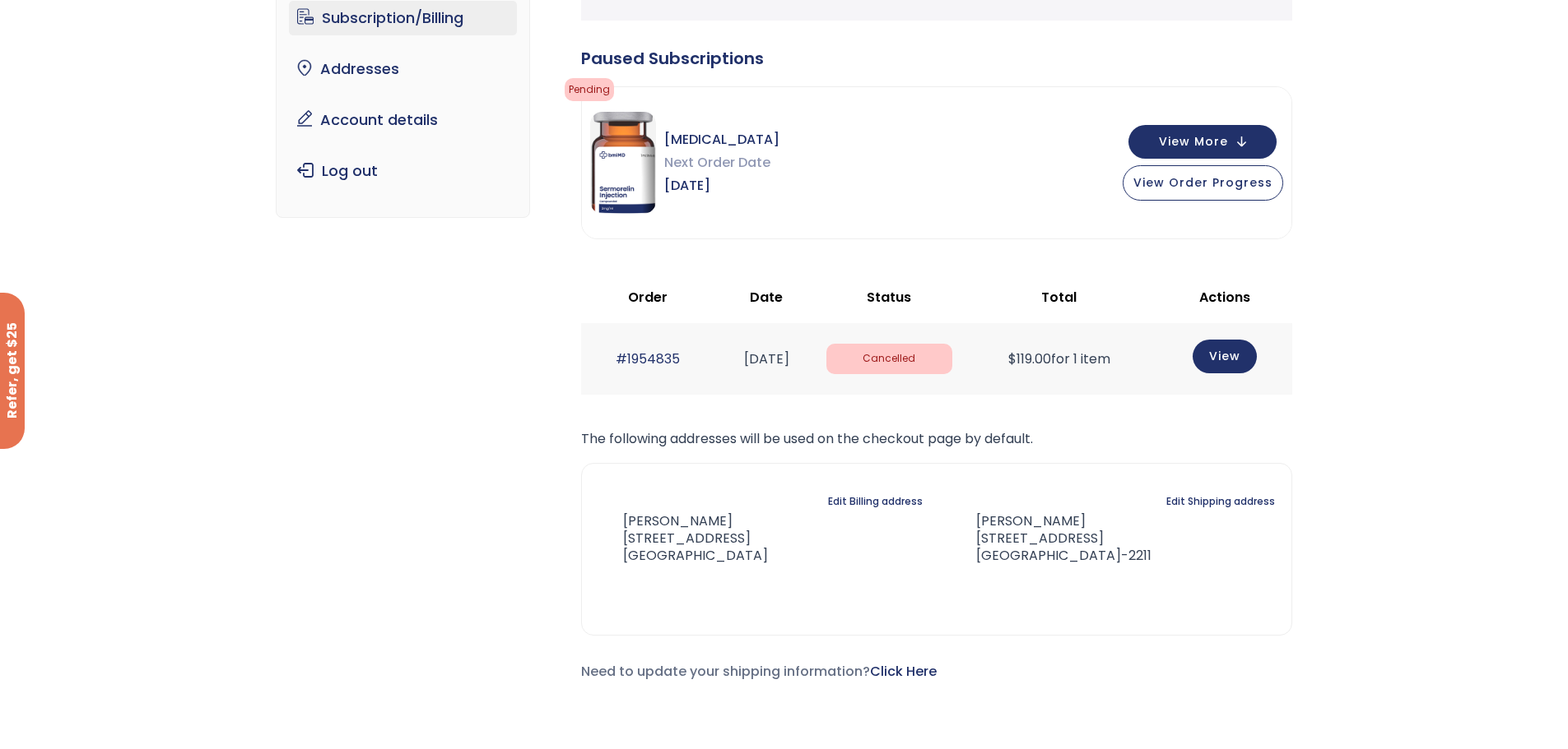
scroll to position [165, 0]
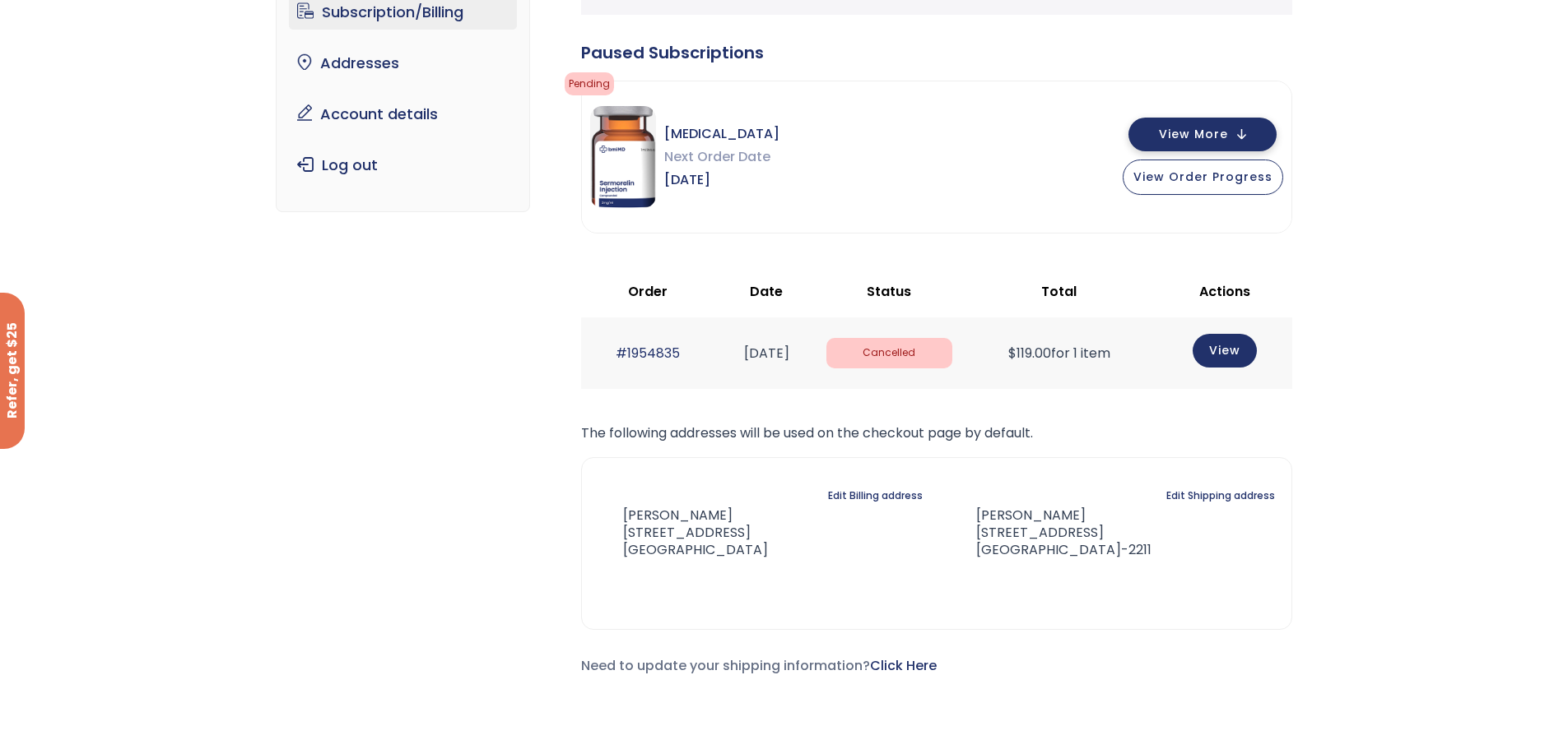
click at [1209, 139] on span "View More" at bounding box center [1192, 134] width 69 height 10
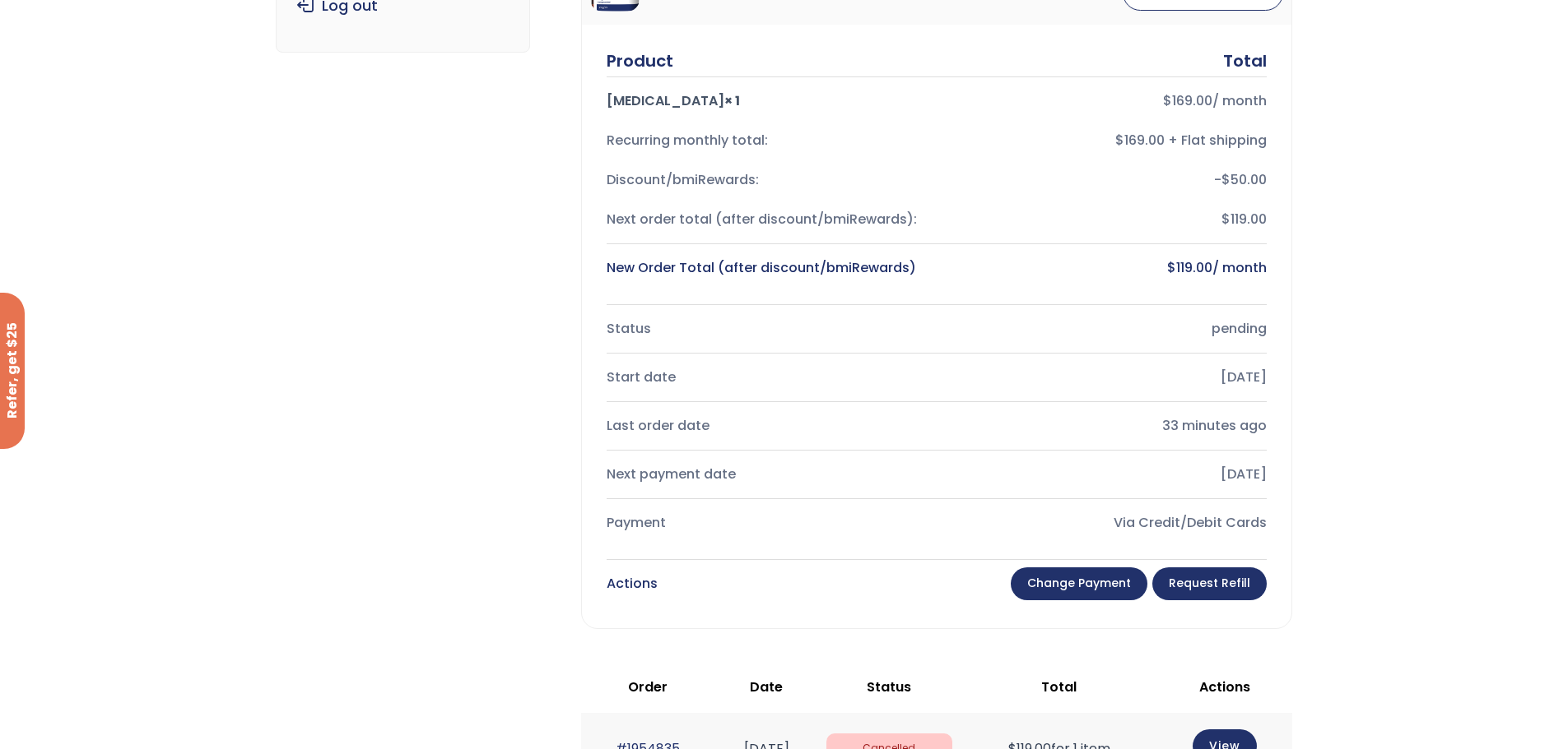
scroll to position [329, 0]
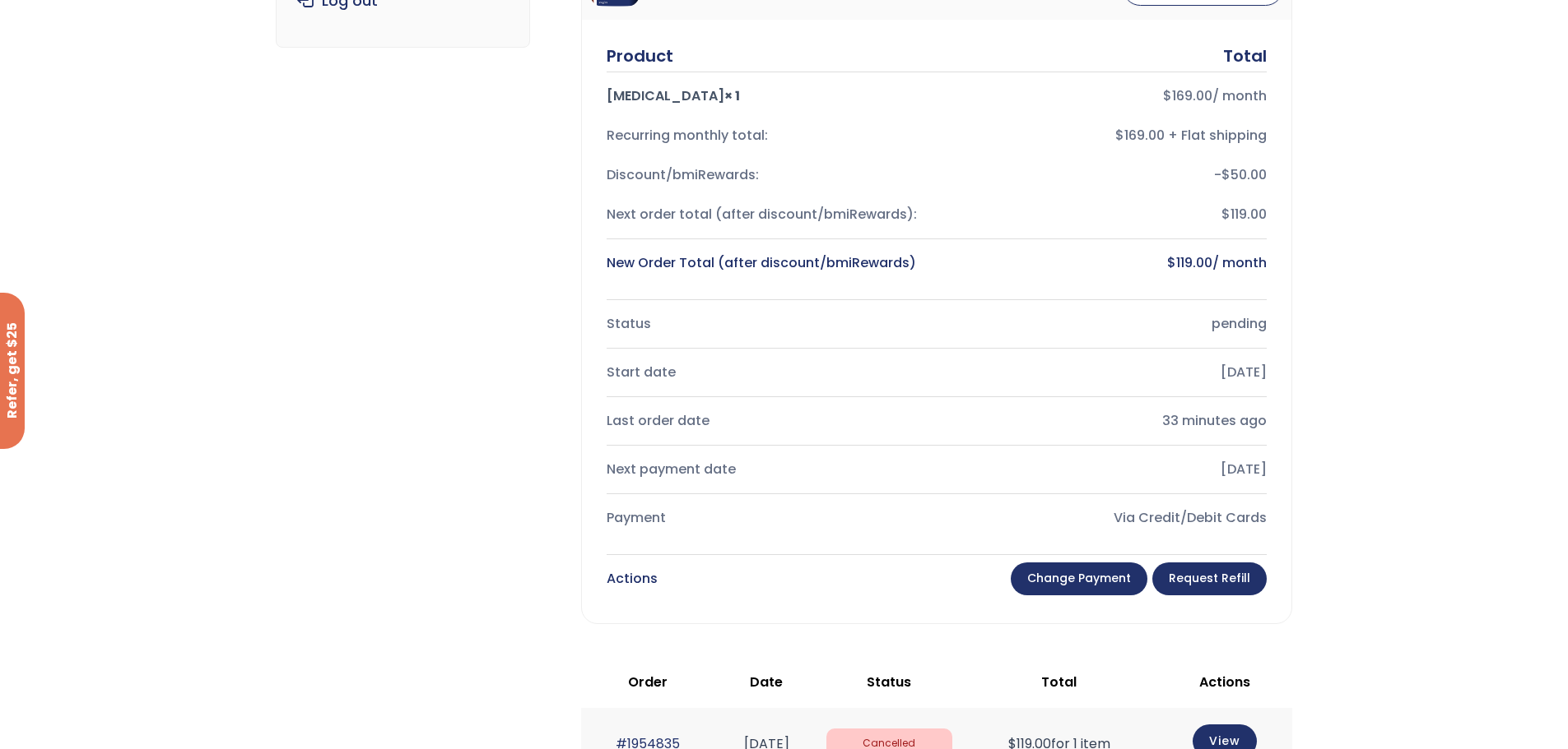
click at [1202, 588] on link "Request Refill" at bounding box center [1208, 579] width 115 height 33
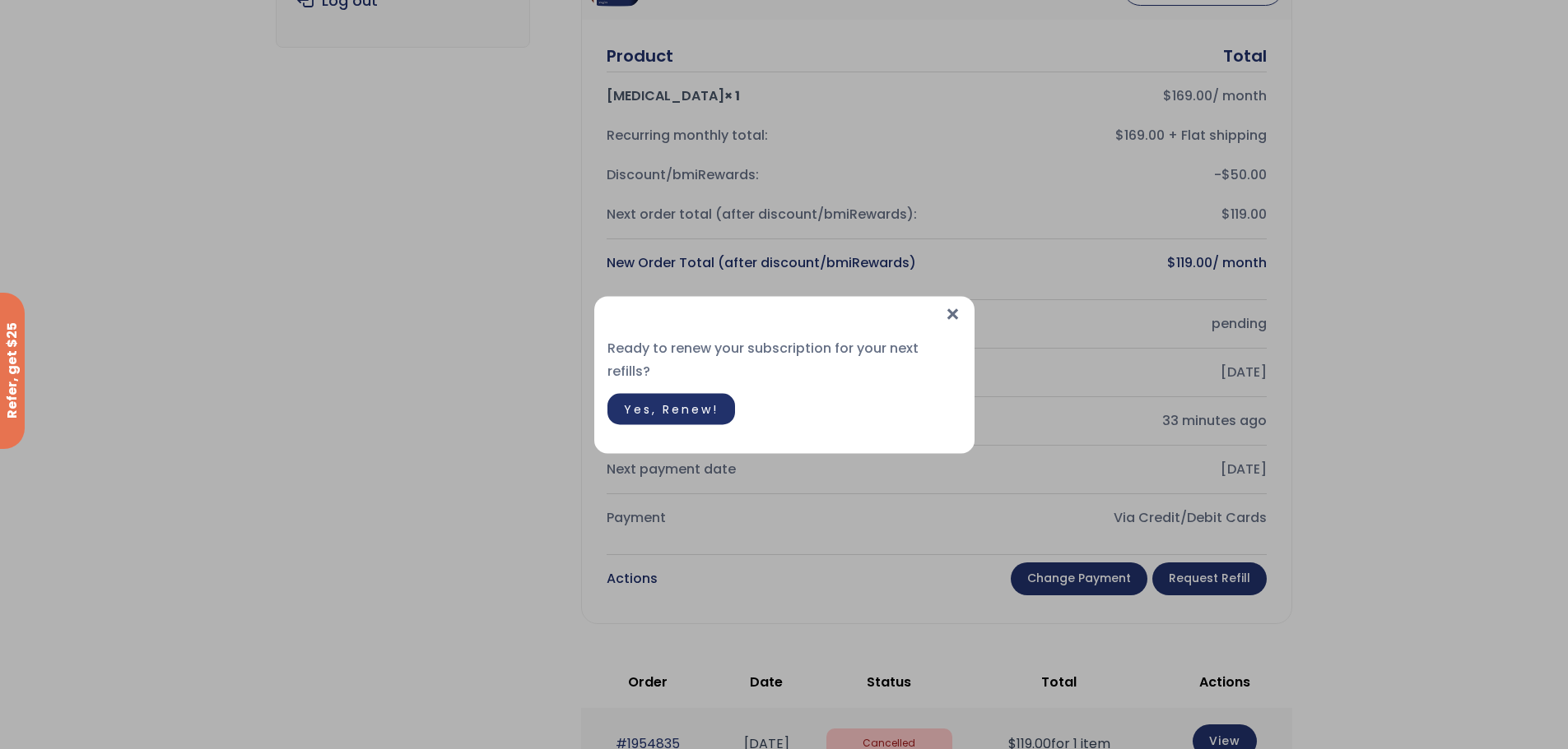
click at [703, 400] on span "Yes, Renew!" at bounding box center [671, 408] width 95 height 16
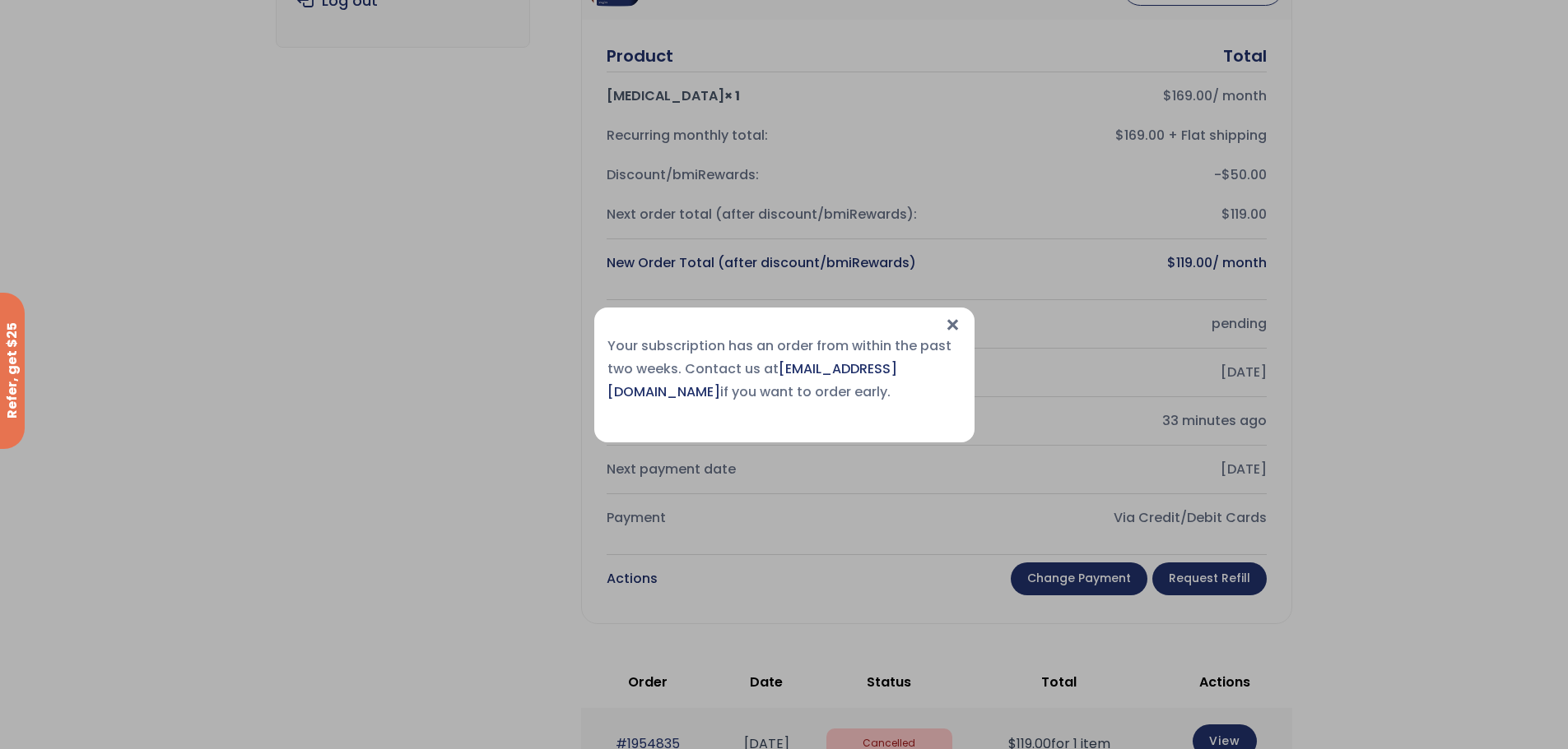
click at [952, 324] on span "×" at bounding box center [952, 324] width 17 height 35
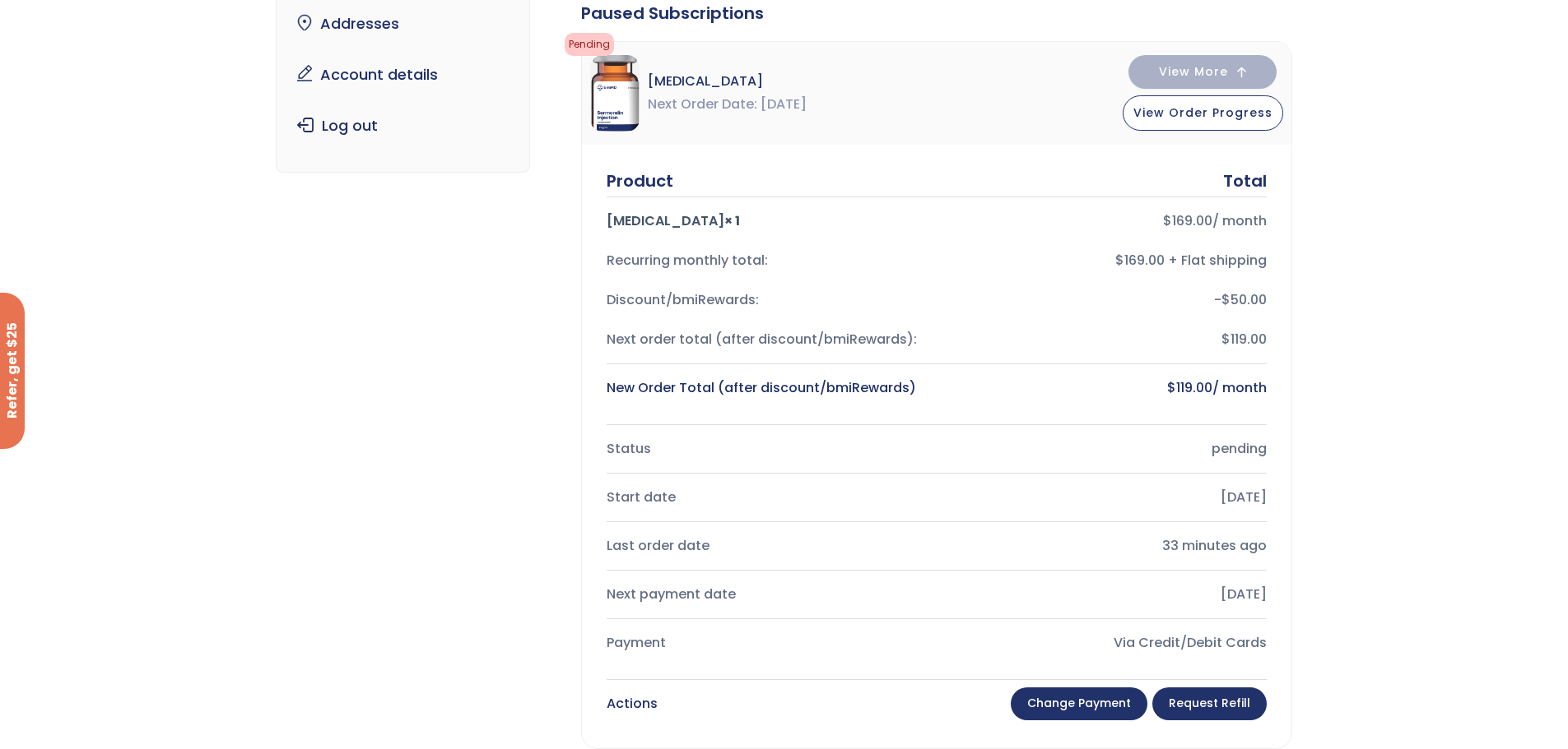
scroll to position [165, 0]
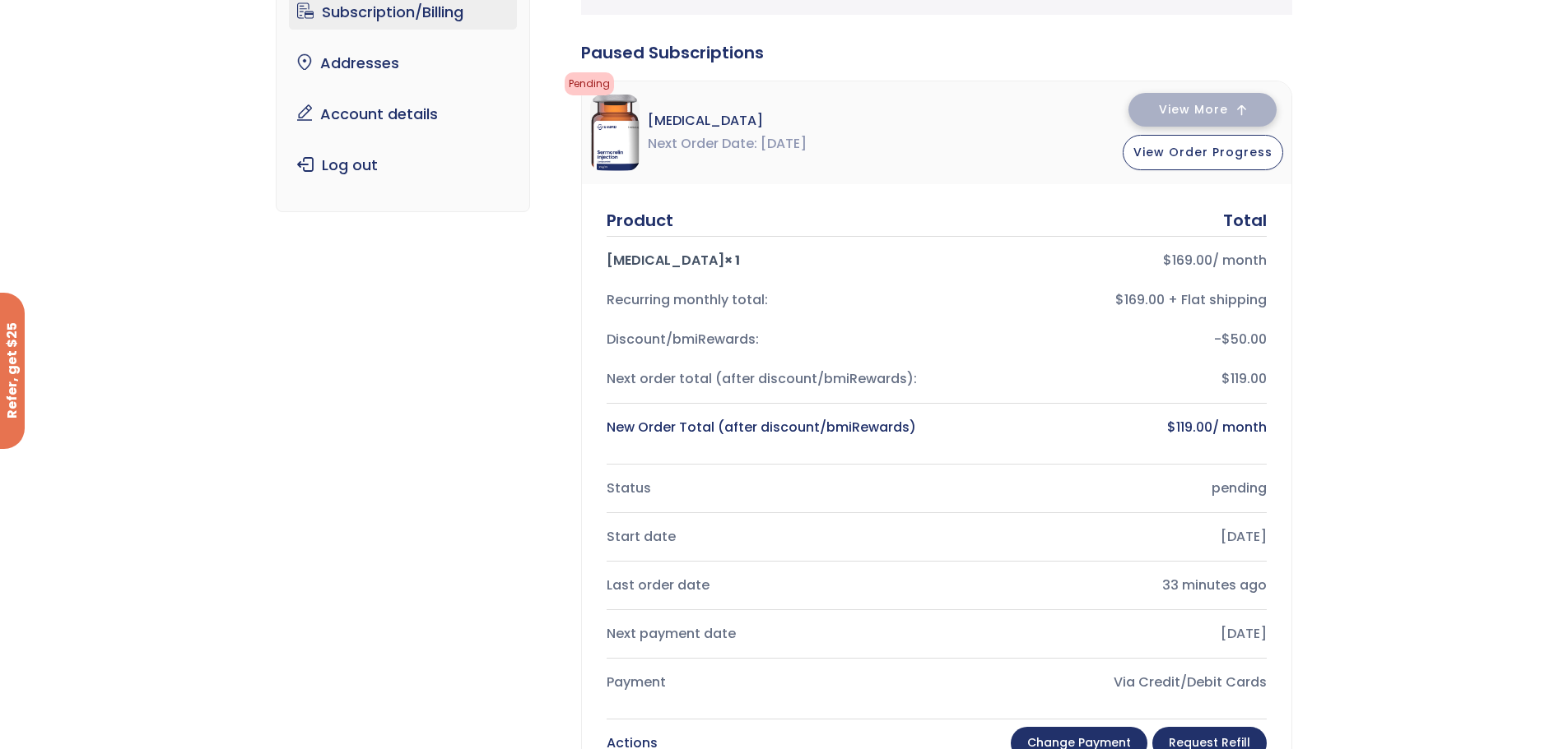
click at [1230, 118] on button "View More" at bounding box center [1202, 110] width 149 height 34
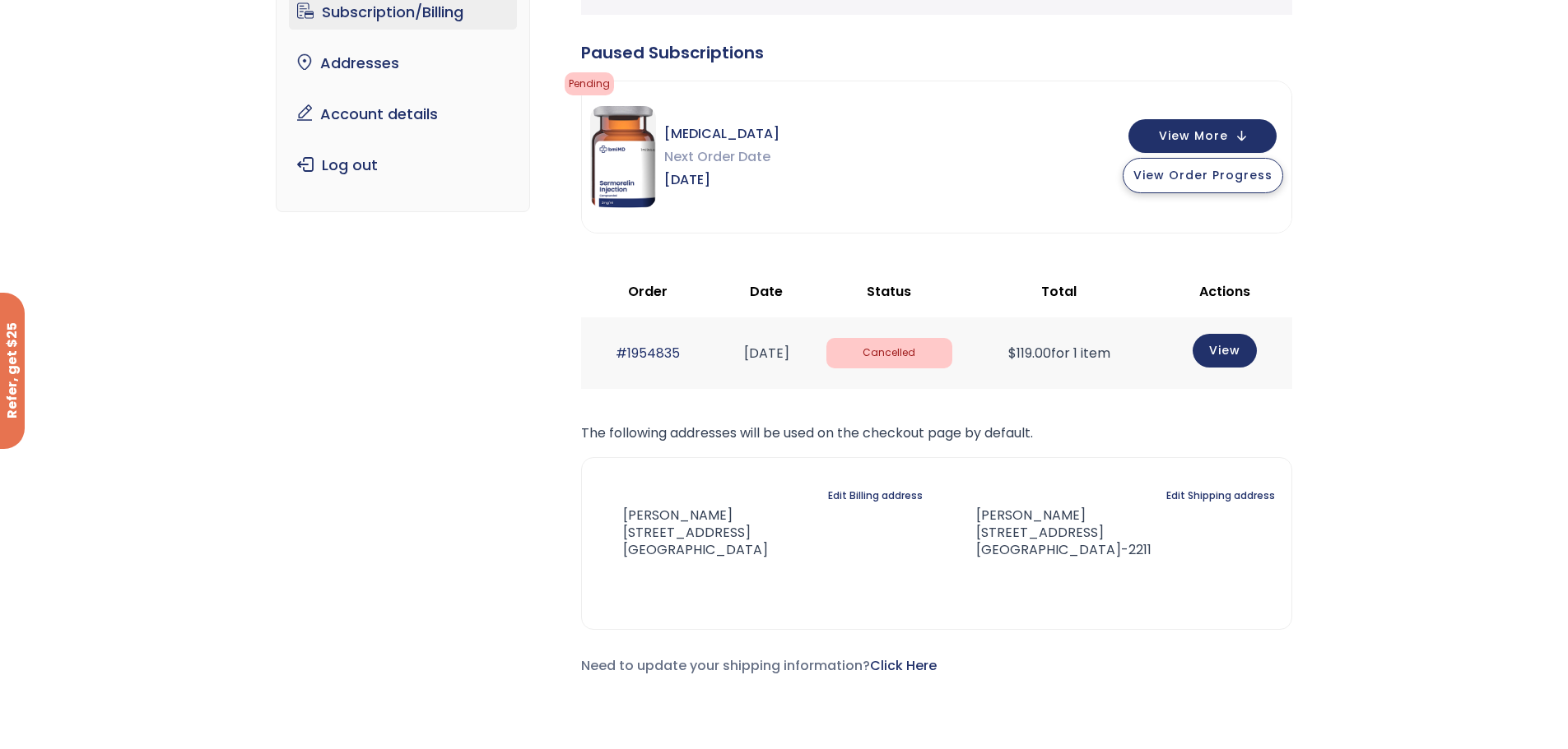
click at [1233, 165] on button "View Order Progress" at bounding box center [1203, 175] width 161 height 35
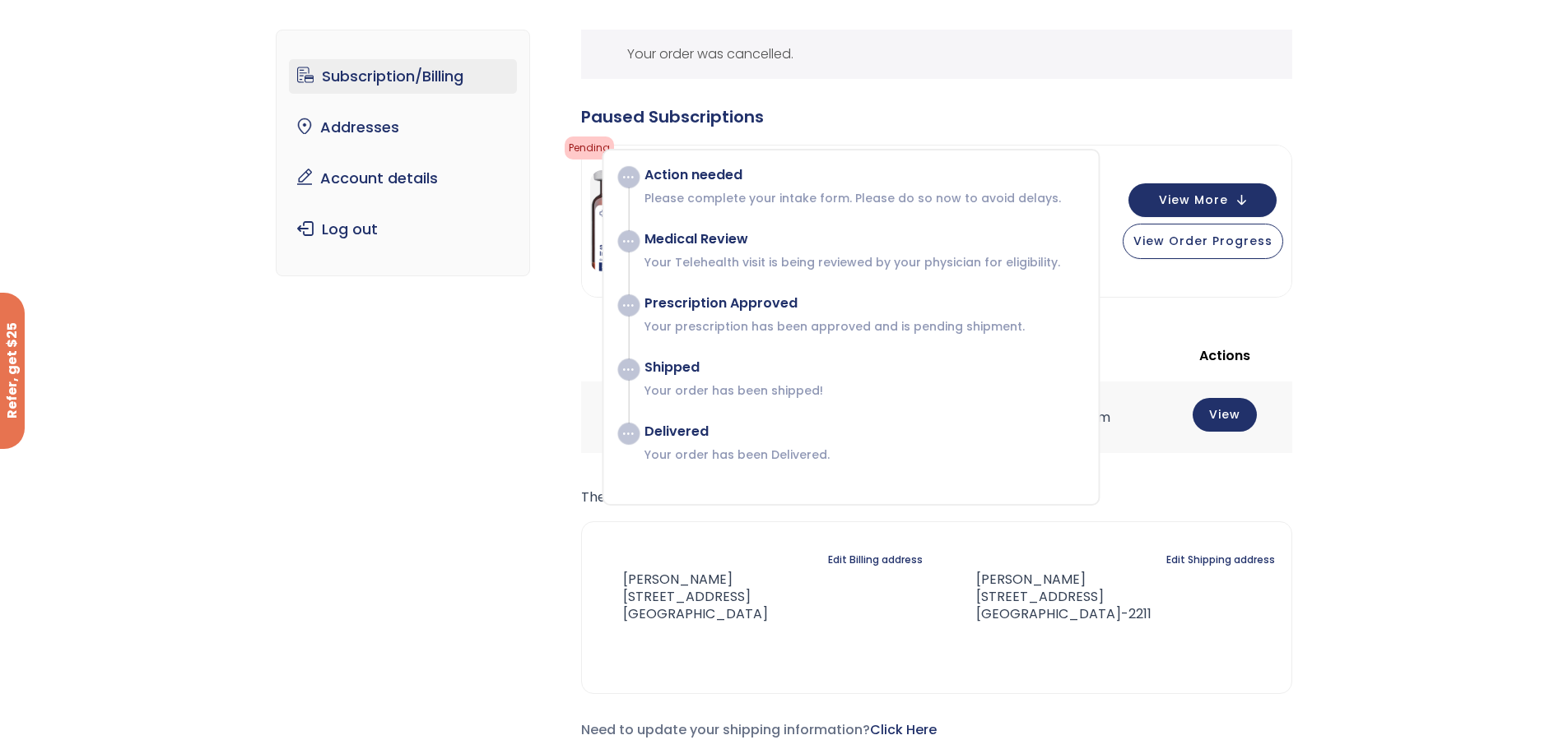
scroll to position [0, 0]
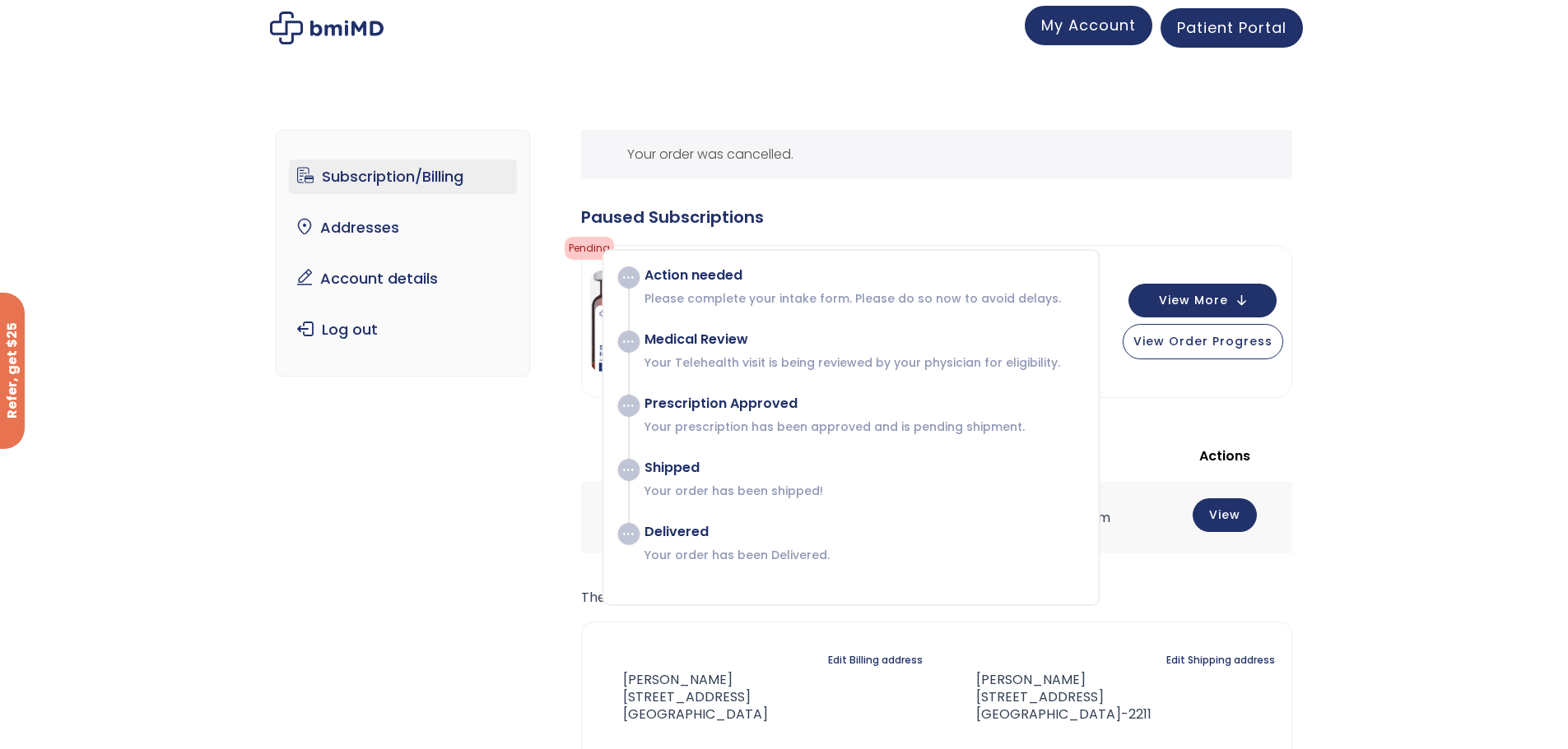
click at [1117, 31] on span "My Account" at bounding box center [1088, 26] width 95 height 21
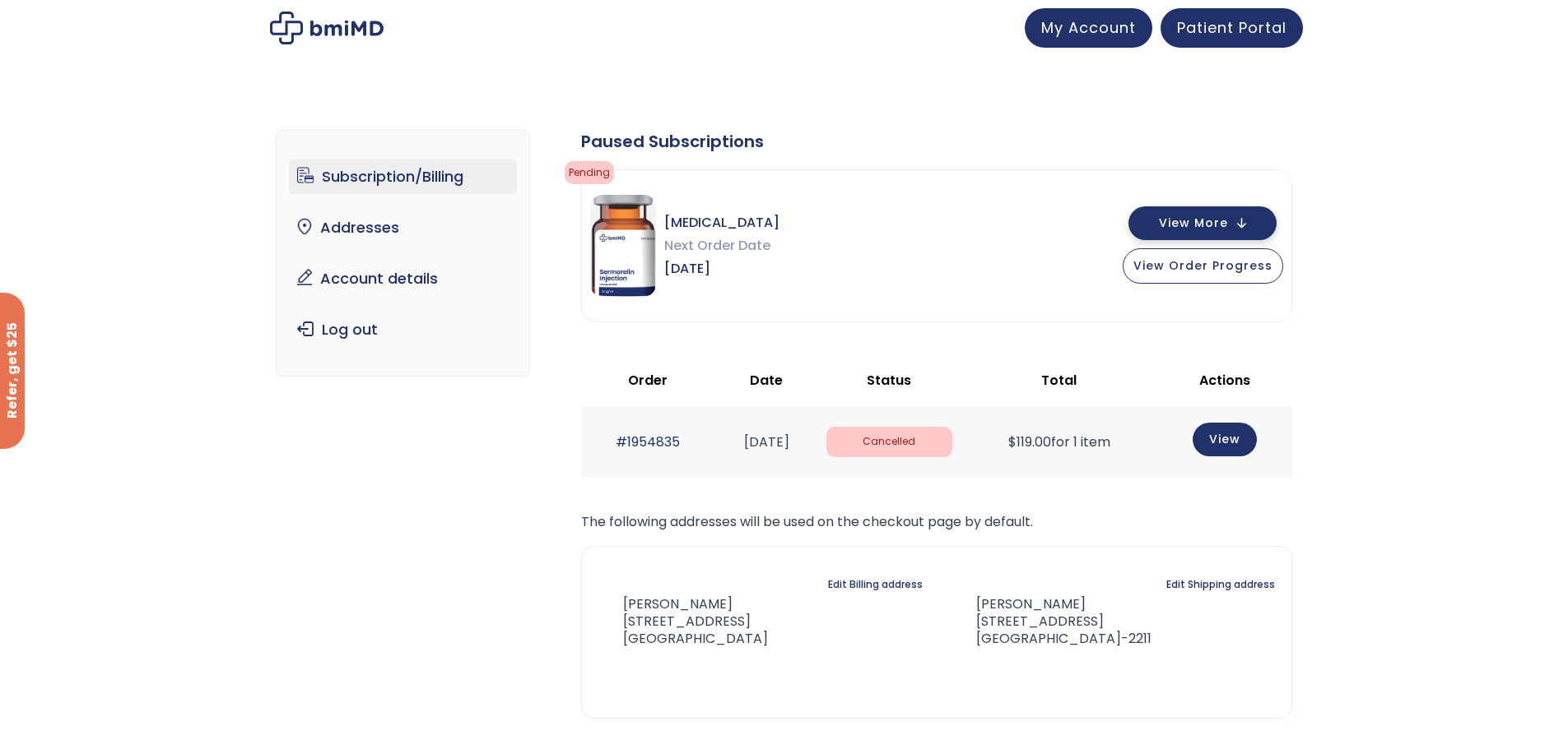
click at [1193, 223] on span "View More" at bounding box center [1192, 222] width 69 height 10
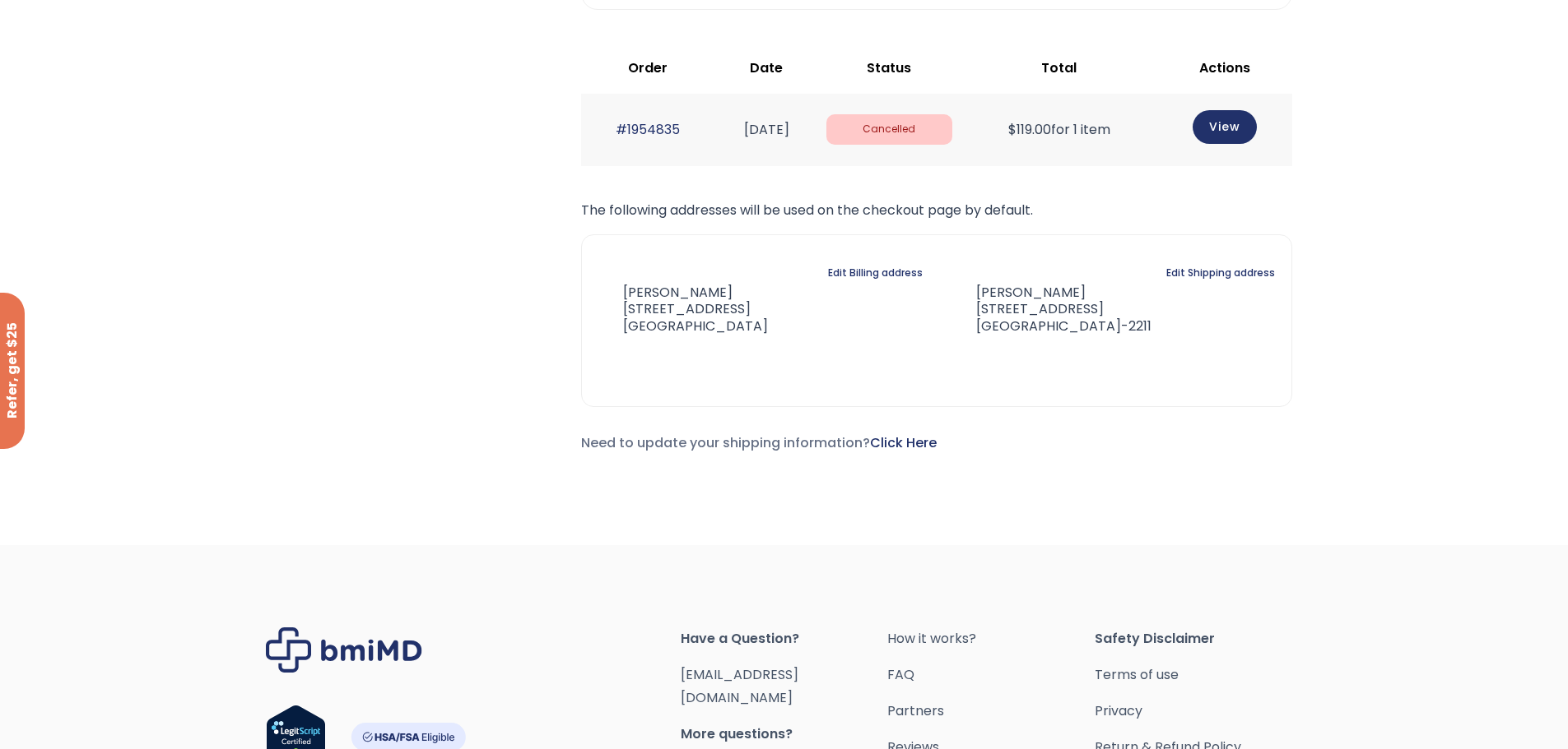
scroll to position [905, 0]
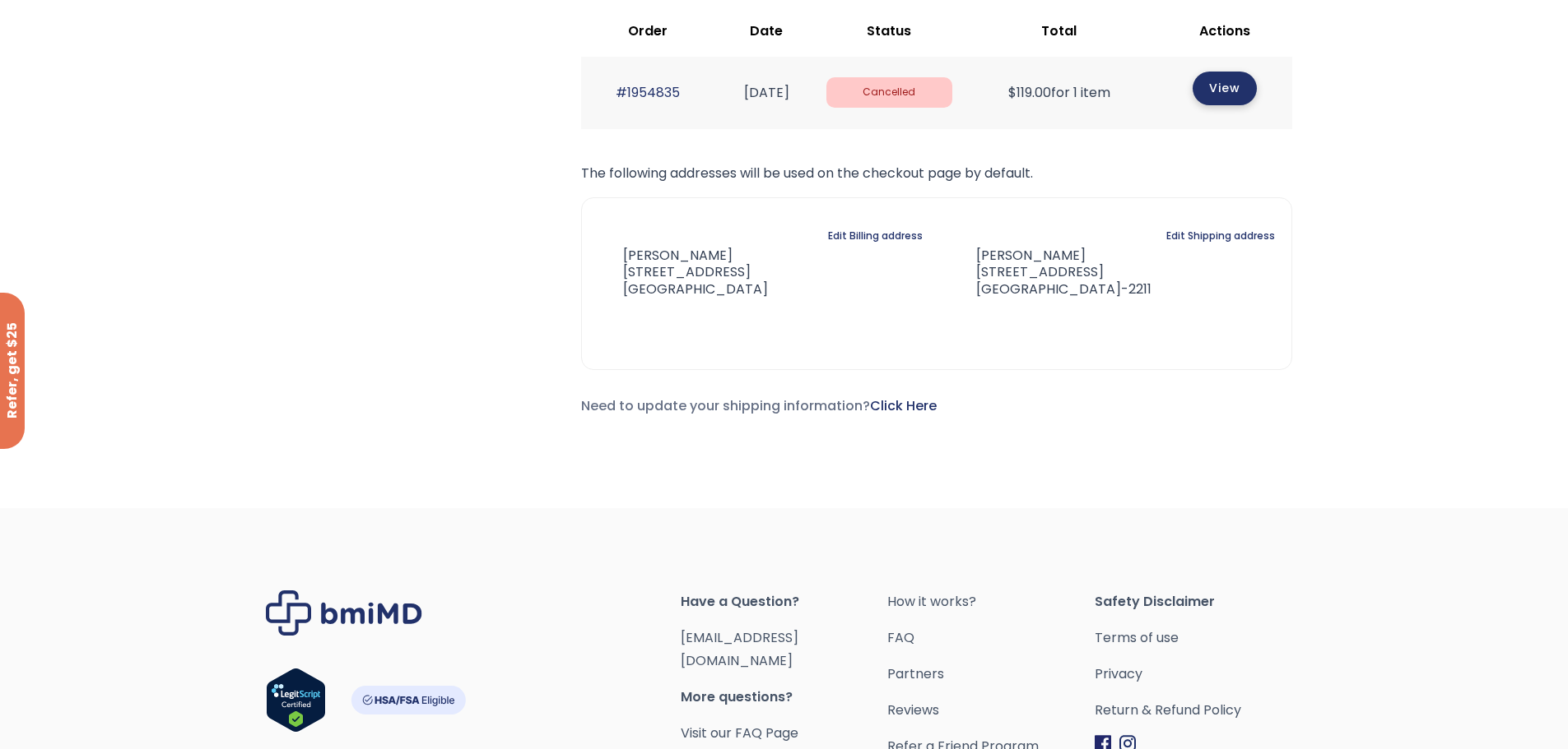
click at [1223, 86] on link "View" at bounding box center [1224, 89] width 64 height 34
